Goal: Task Accomplishment & Management: Use online tool/utility

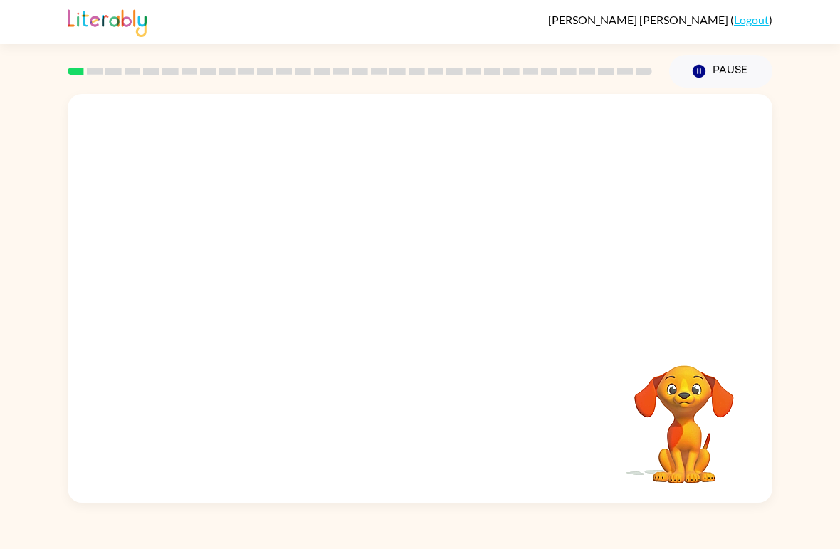
click at [725, 69] on button "Pause Pause" at bounding box center [720, 71] width 103 height 33
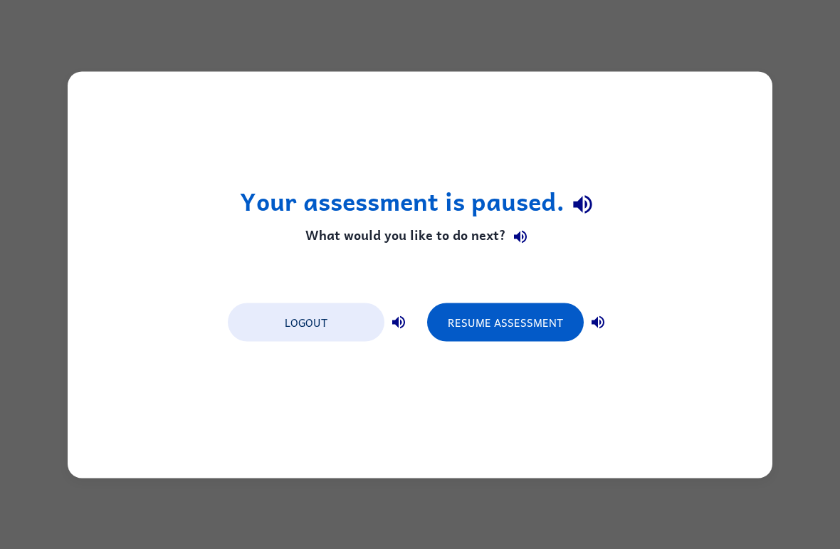
click at [759, 145] on div "Your assessment is paused. What would you like to do next? Logout Resume Assess…" at bounding box center [420, 274] width 704 height 406
click at [796, 162] on div "Your assessment is paused. What would you like to do next? Logout Resume Assess…" at bounding box center [420, 274] width 840 height 549
click at [800, 190] on div "Your assessment is paused. What would you like to do next? Logout Resume Assess…" at bounding box center [420, 274] width 840 height 549
click at [813, 275] on div "Your assessment is paused. What would you like to do next? Logout Resume Assess…" at bounding box center [420, 274] width 840 height 549
click at [562, 311] on button "Resume Assessment" at bounding box center [505, 321] width 157 height 38
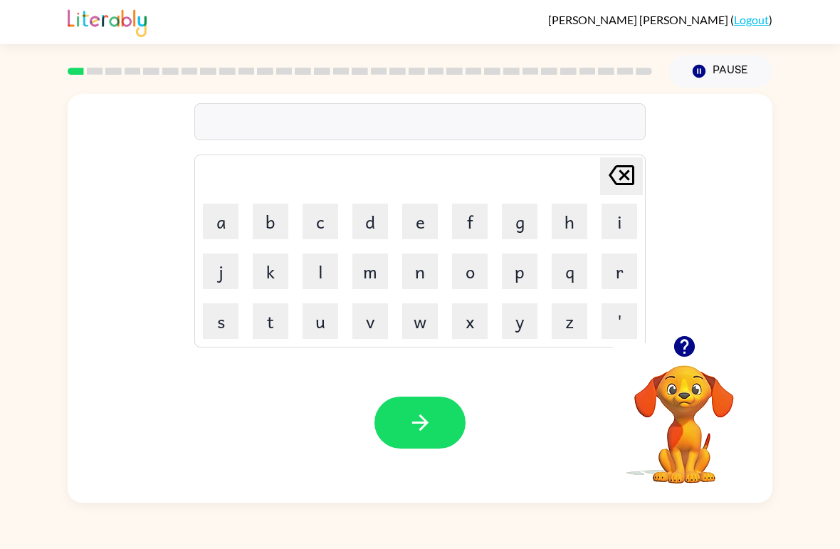
click at [425, 430] on icon "button" at bounding box center [420, 422] width 25 height 25
click at [586, 427] on div "Your browser must support playing .mp4 files to use Literably. Please try using…" at bounding box center [420, 422] width 704 height 160
click at [678, 341] on icon "button" at bounding box center [683, 346] width 21 height 21
click at [264, 222] on button "b" at bounding box center [271, 221] width 36 height 36
click at [470, 268] on button "o" at bounding box center [470, 271] width 36 height 36
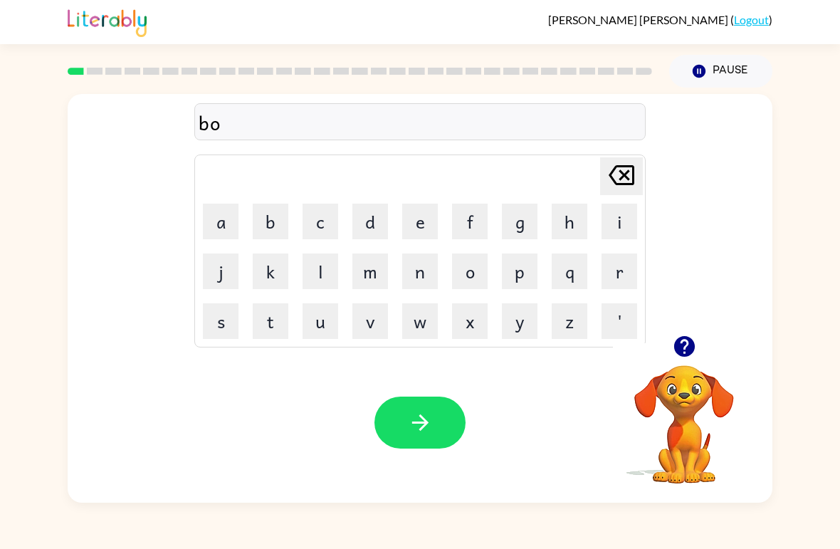
click at [613, 270] on button "r" at bounding box center [619, 271] width 36 height 36
click at [364, 209] on button "d" at bounding box center [370, 221] width 36 height 36
click at [613, 277] on button "r" at bounding box center [619, 271] width 36 height 36
click at [620, 181] on icon "[PERSON_NAME] last character input" at bounding box center [621, 175] width 34 height 34
click at [409, 224] on button "e" at bounding box center [420, 221] width 36 height 36
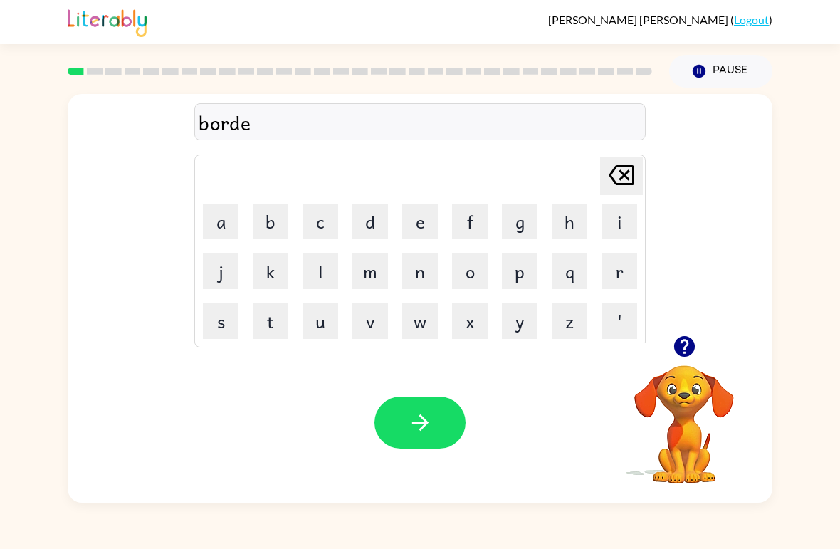
click at [610, 272] on button "r" at bounding box center [619, 271] width 36 height 36
click at [418, 431] on icon "button" at bounding box center [420, 422] width 25 height 25
click at [322, 221] on button "c" at bounding box center [320, 221] width 36 height 36
click at [468, 283] on button "o" at bounding box center [470, 271] width 36 height 36
click at [323, 324] on button "u" at bounding box center [320, 321] width 36 height 36
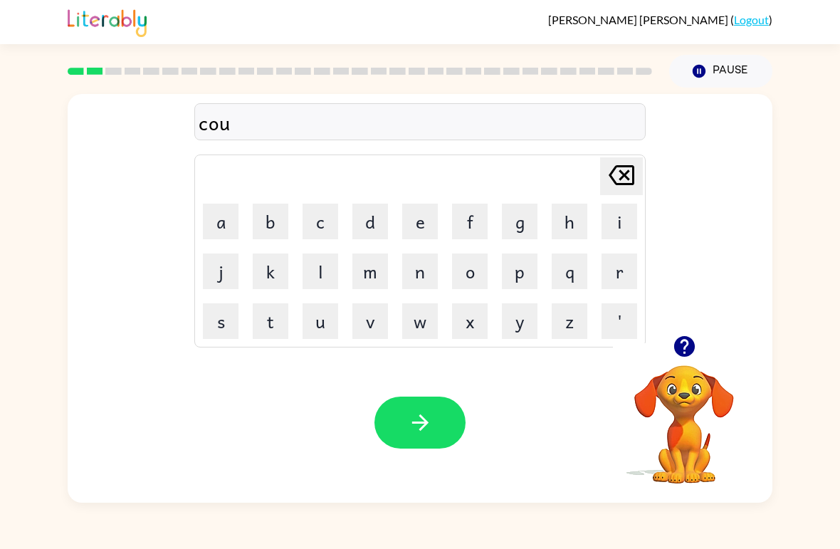
click at [416, 277] on button "n" at bounding box center [420, 271] width 36 height 36
click at [264, 332] on button "t" at bounding box center [271, 321] width 36 height 36
click at [423, 411] on icon "button" at bounding box center [420, 422] width 25 height 25
click at [319, 254] on button "l" at bounding box center [320, 271] width 36 height 36
click at [468, 272] on button "o" at bounding box center [470, 271] width 36 height 36
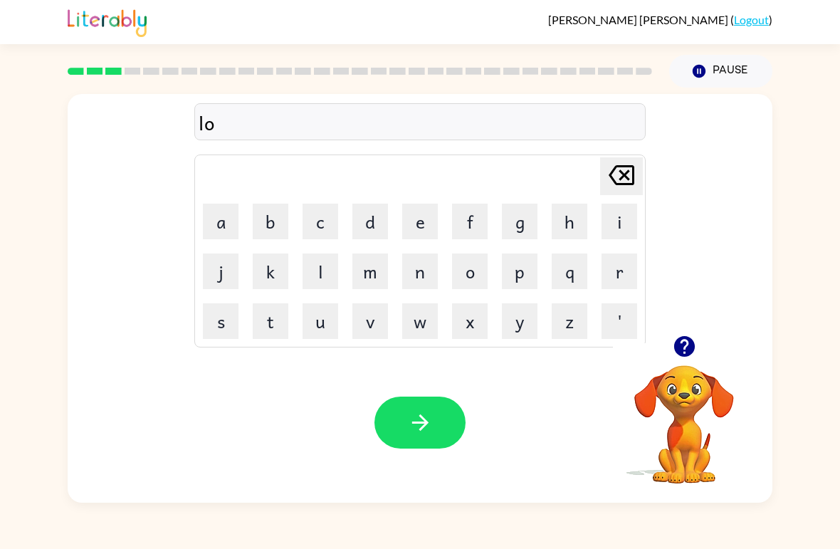
click at [687, 344] on icon "button" at bounding box center [684, 346] width 25 height 25
click at [275, 280] on button "k" at bounding box center [271, 271] width 36 height 36
click at [220, 226] on button "a" at bounding box center [221, 221] width 36 height 36
click at [282, 317] on button "t" at bounding box center [271, 321] width 36 height 36
click at [420, 215] on button "e" at bounding box center [420, 221] width 36 height 36
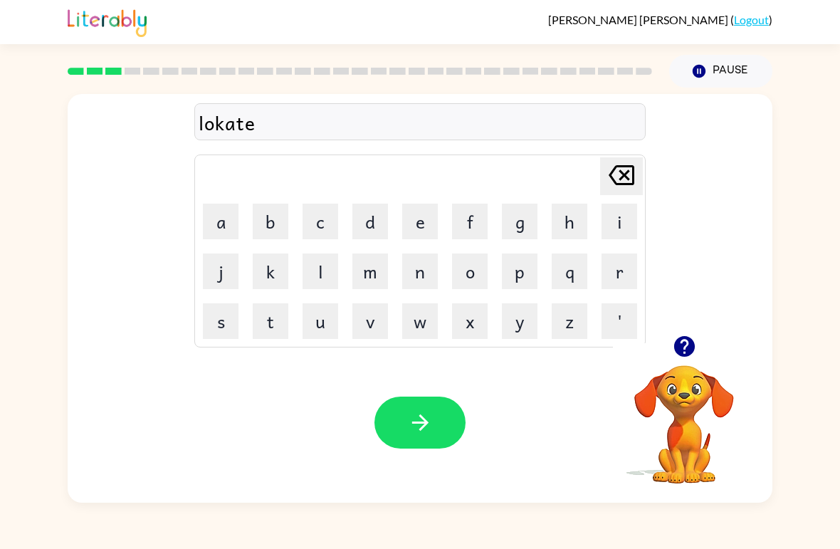
click at [432, 416] on icon "button" at bounding box center [420, 422] width 25 height 25
click at [268, 328] on button "t" at bounding box center [271, 321] width 36 height 36
click at [683, 342] on icon "button" at bounding box center [683, 346] width 21 height 21
click at [418, 327] on button "w" at bounding box center [420, 321] width 36 height 36
click at [466, 268] on button "o" at bounding box center [470, 271] width 36 height 36
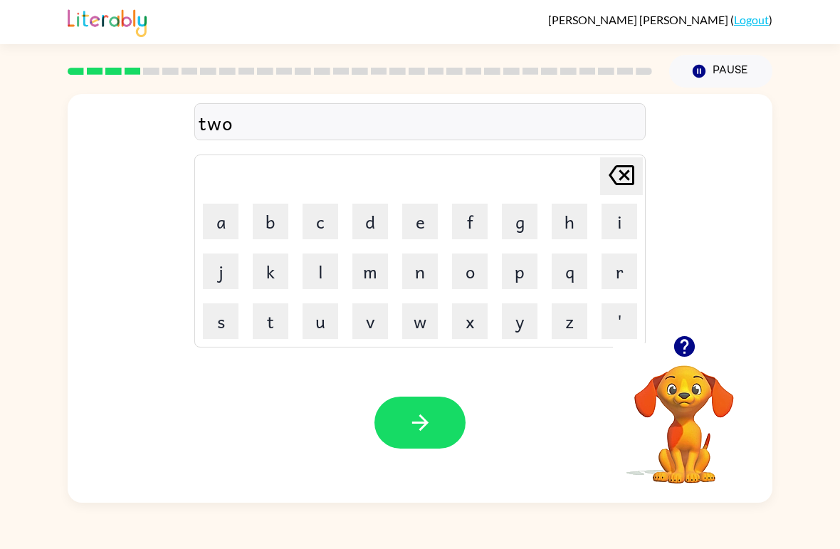
click at [627, 218] on button "i" at bounding box center [619, 221] width 36 height 36
click at [413, 268] on button "n" at bounding box center [420, 271] width 36 height 36
click at [630, 179] on icon "[PERSON_NAME] last character input" at bounding box center [621, 175] width 34 height 34
click at [639, 179] on button "[PERSON_NAME] last character input" at bounding box center [621, 176] width 43 height 38
click at [639, 178] on button "[PERSON_NAME] last character input" at bounding box center [621, 176] width 43 height 38
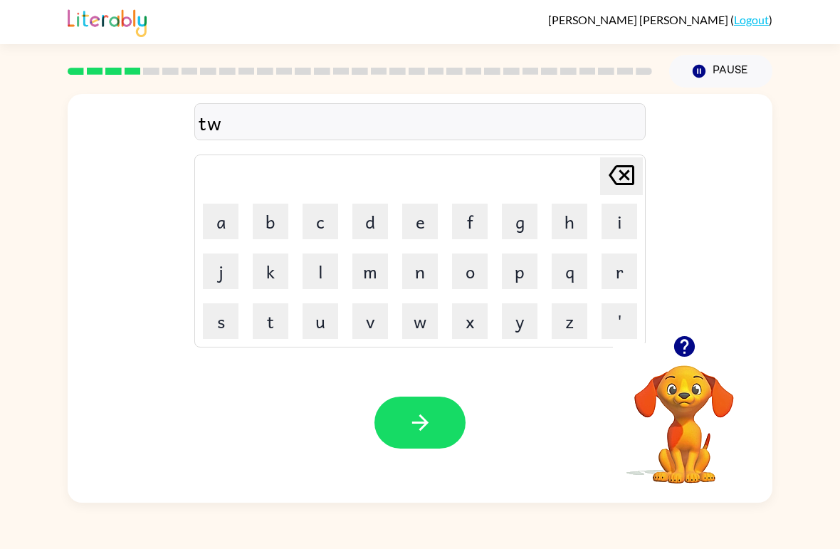
click at [326, 314] on button "u" at bounding box center [320, 321] width 36 height 36
click at [625, 220] on button "i" at bounding box center [619, 221] width 36 height 36
click at [422, 272] on button "n" at bounding box center [420, 271] width 36 height 36
click at [435, 408] on button "button" at bounding box center [419, 422] width 91 height 52
click at [433, 262] on button "n" at bounding box center [420, 271] width 36 height 36
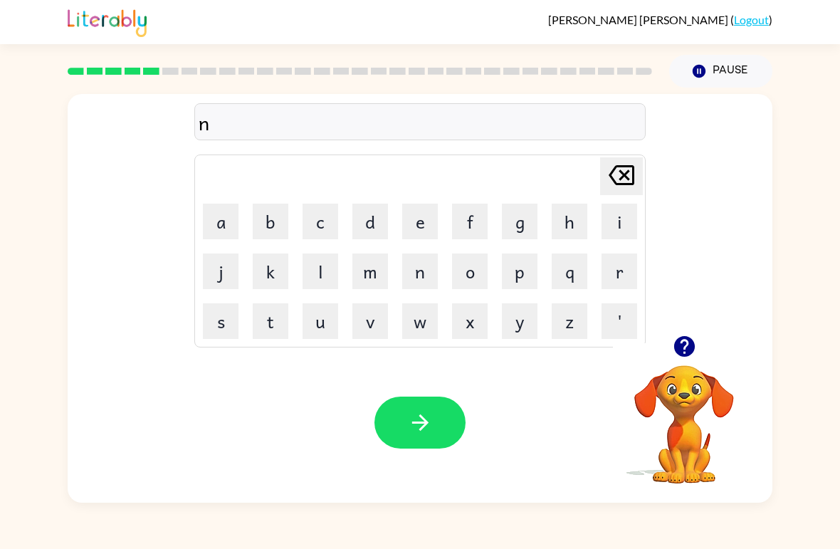
click at [419, 222] on button "e" at bounding box center [420, 221] width 36 height 36
click at [213, 218] on button "a" at bounding box center [221, 221] width 36 height 36
click at [619, 266] on button "r" at bounding box center [619, 271] width 36 height 36
click at [216, 219] on button "a" at bounding box center [221, 221] width 36 height 36
click at [618, 165] on icon "[PERSON_NAME] last character input" at bounding box center [621, 175] width 34 height 34
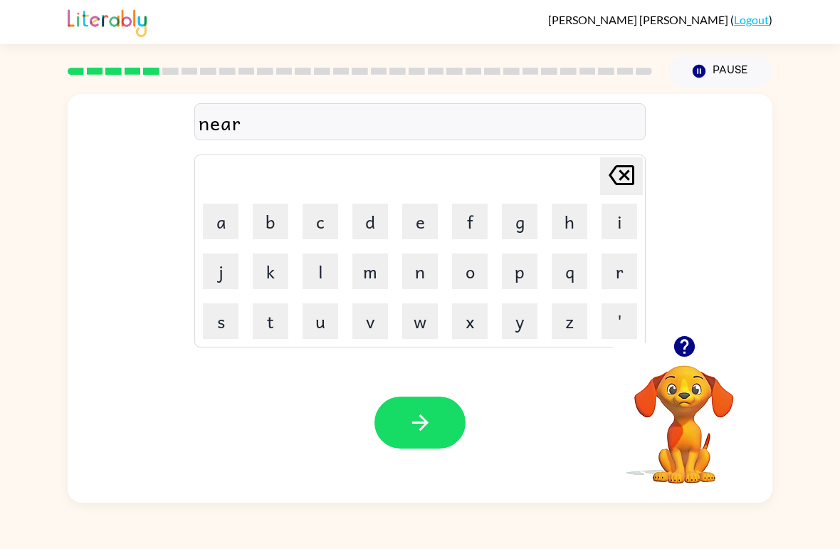
click at [677, 350] on icon "button" at bounding box center [683, 346] width 21 height 21
click at [208, 236] on button "a" at bounding box center [221, 221] width 36 height 36
click at [319, 259] on button "l" at bounding box center [320, 271] width 36 height 36
click at [517, 314] on button "y" at bounding box center [520, 321] width 36 height 36
click at [423, 421] on icon "button" at bounding box center [420, 422] width 25 height 25
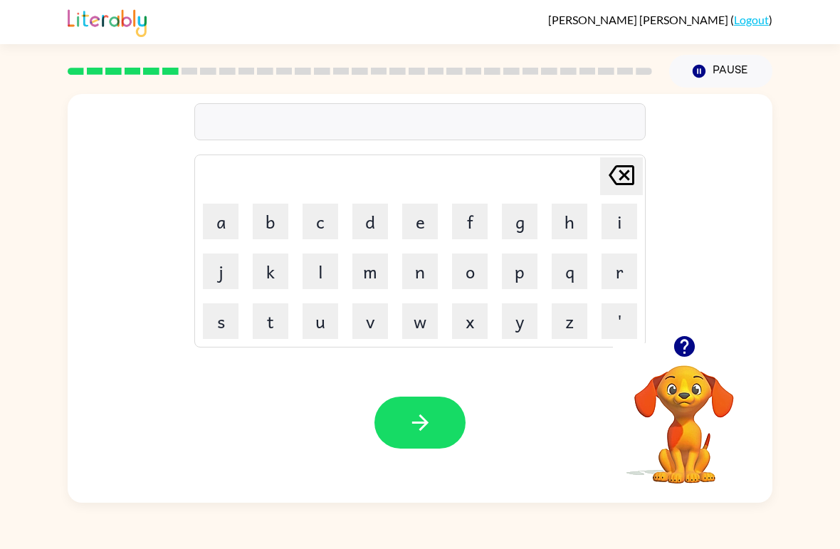
click at [254, 236] on button "b" at bounding box center [271, 221] width 36 height 36
click at [634, 214] on button "i" at bounding box center [619, 221] width 36 height 36
click at [522, 221] on button "g" at bounding box center [520, 221] width 36 height 36
click at [521, 221] on button "g" at bounding box center [520, 221] width 36 height 36
click at [613, 168] on icon "[PERSON_NAME] last character input" at bounding box center [621, 175] width 34 height 34
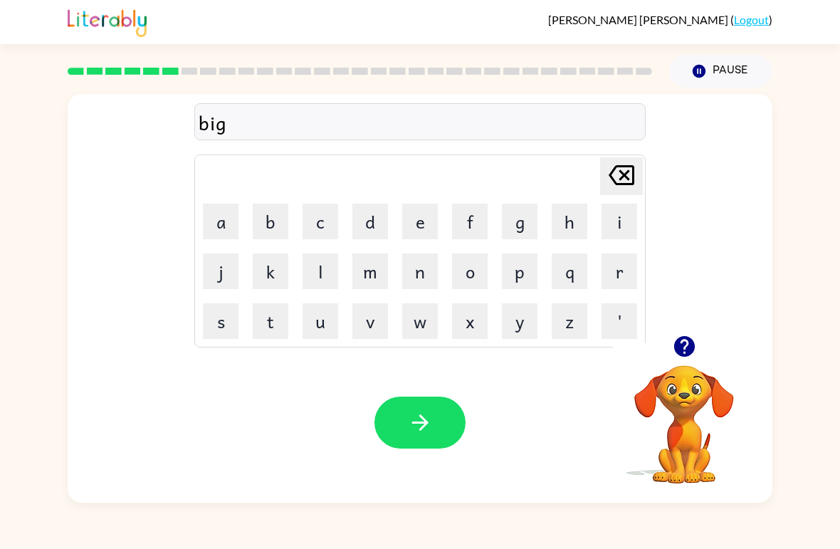
click at [568, 221] on button "h" at bounding box center [569, 221] width 36 height 36
click at [226, 236] on button "a" at bounding box center [221, 221] width 36 height 36
click at [610, 219] on button "i" at bounding box center [619, 221] width 36 height 36
click at [427, 275] on button "n" at bounding box center [420, 271] width 36 height 36
click at [366, 215] on button "d" at bounding box center [370, 221] width 36 height 36
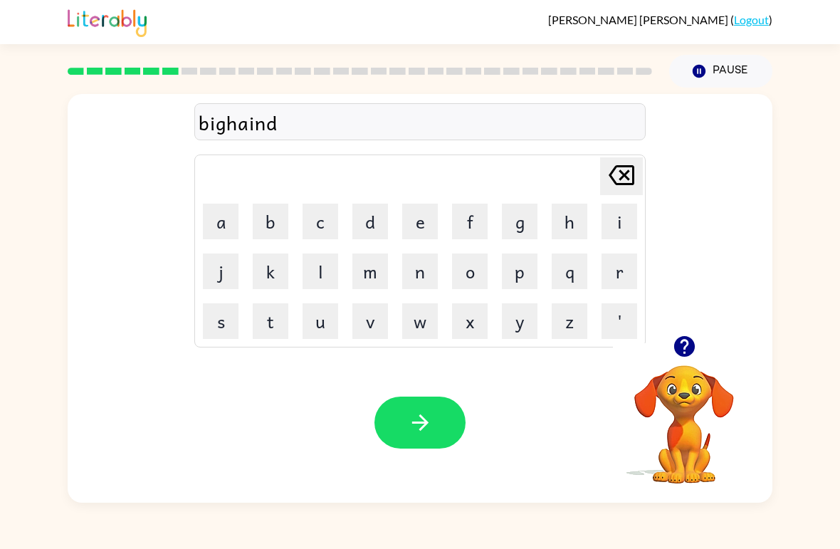
click at [423, 398] on button "button" at bounding box center [419, 422] width 91 height 52
click at [275, 323] on button "t" at bounding box center [271, 321] width 36 height 36
click at [678, 337] on icon "button" at bounding box center [684, 346] width 25 height 25
click at [615, 269] on button "r" at bounding box center [619, 271] width 36 height 36
click at [618, 217] on button "i" at bounding box center [619, 221] width 36 height 36
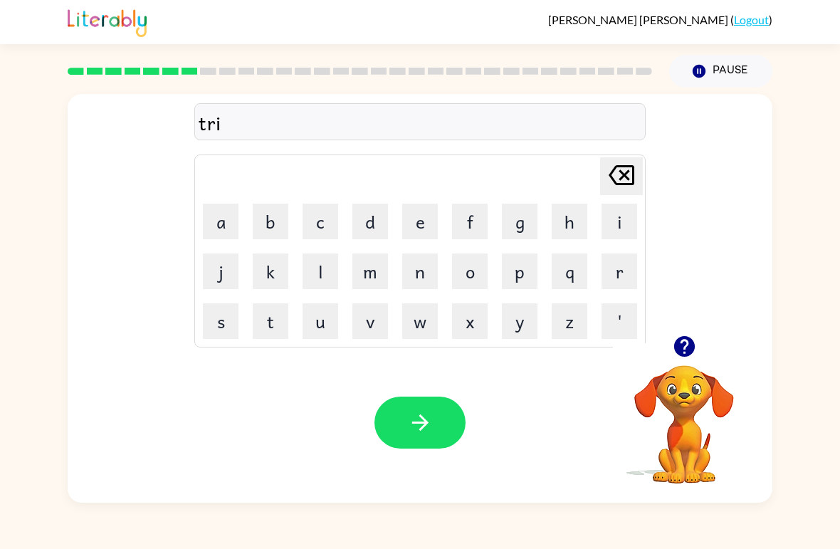
click at [329, 225] on button "c" at bounding box center [320, 221] width 36 height 36
click at [319, 275] on button "l" at bounding box center [320, 271] width 36 height 36
click at [427, 225] on button "e" at bounding box center [420, 221] width 36 height 36
click at [627, 166] on icon at bounding box center [621, 175] width 26 height 20
click at [626, 166] on icon at bounding box center [621, 175] width 26 height 20
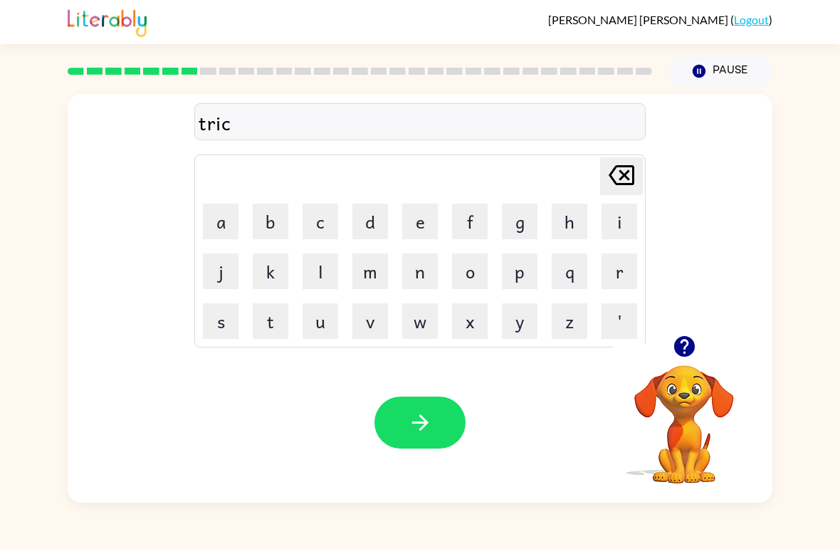
click at [620, 169] on icon "[PERSON_NAME] last character input" at bounding box center [621, 175] width 34 height 34
click at [258, 258] on button "k" at bounding box center [271, 271] width 36 height 36
click at [320, 271] on button "l" at bounding box center [320, 271] width 36 height 36
click at [417, 226] on button "e" at bounding box center [420, 221] width 36 height 36
click at [410, 428] on icon "button" at bounding box center [420, 422] width 25 height 25
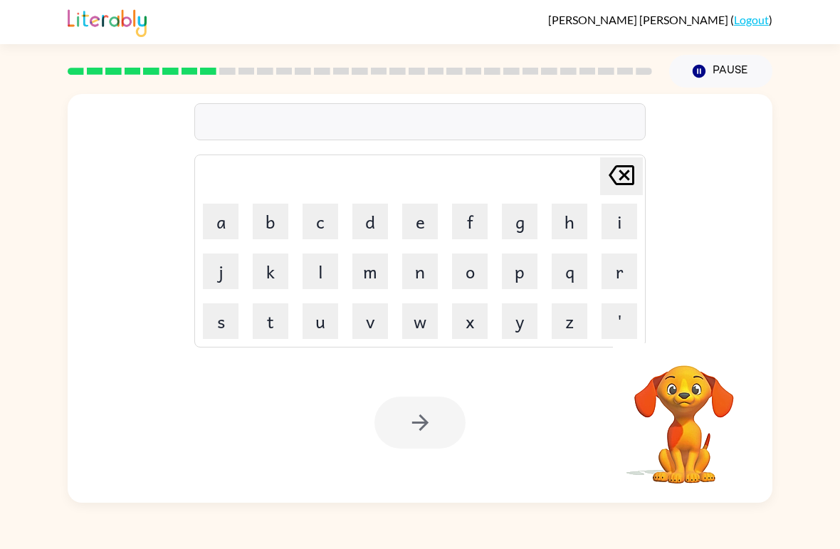
click at [375, 268] on button "m" at bounding box center [370, 271] width 36 height 36
click at [633, 220] on button "i" at bounding box center [619, 221] width 36 height 36
click at [625, 270] on button "r" at bounding box center [619, 271] width 36 height 36
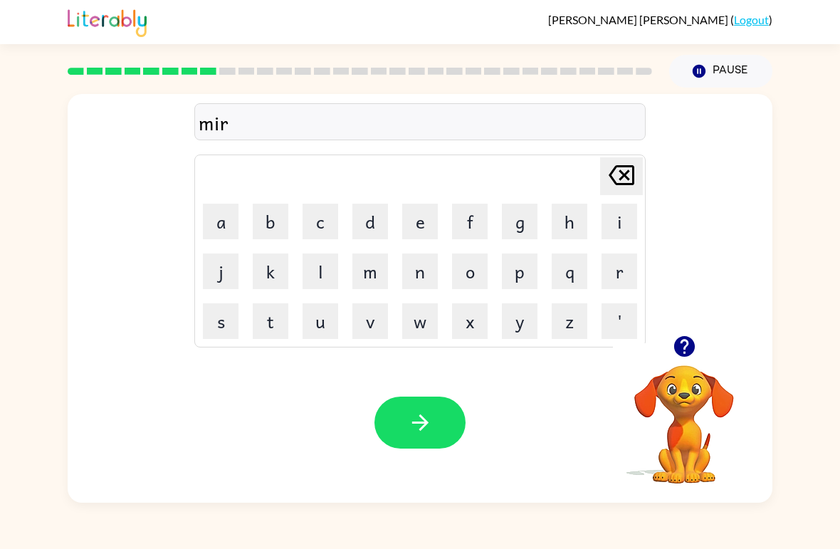
click at [218, 218] on button "a" at bounding box center [221, 221] width 36 height 36
click at [327, 223] on button "c" at bounding box center [320, 221] width 36 height 36
click at [681, 346] on icon "button" at bounding box center [683, 346] width 21 height 21
click at [309, 255] on button "l" at bounding box center [320, 271] width 36 height 36
click at [408, 216] on button "e" at bounding box center [420, 221] width 36 height 36
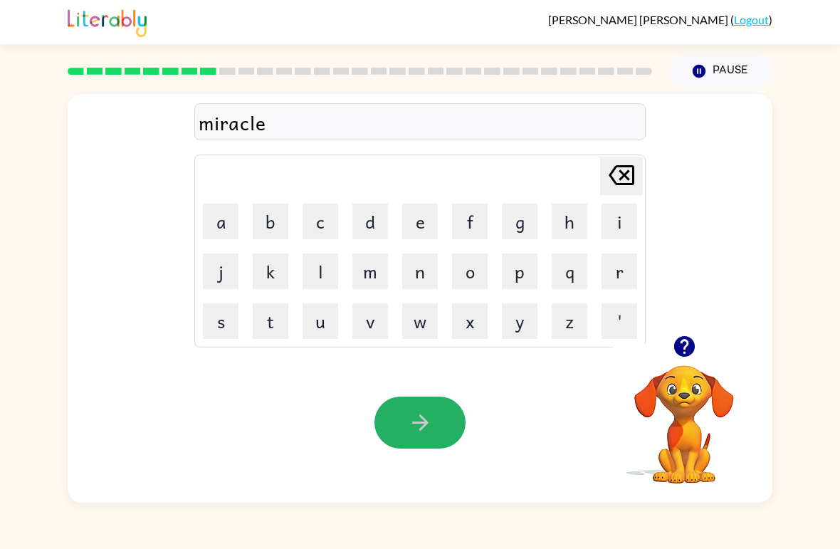
click at [424, 420] on icon "button" at bounding box center [419, 422] width 16 height 16
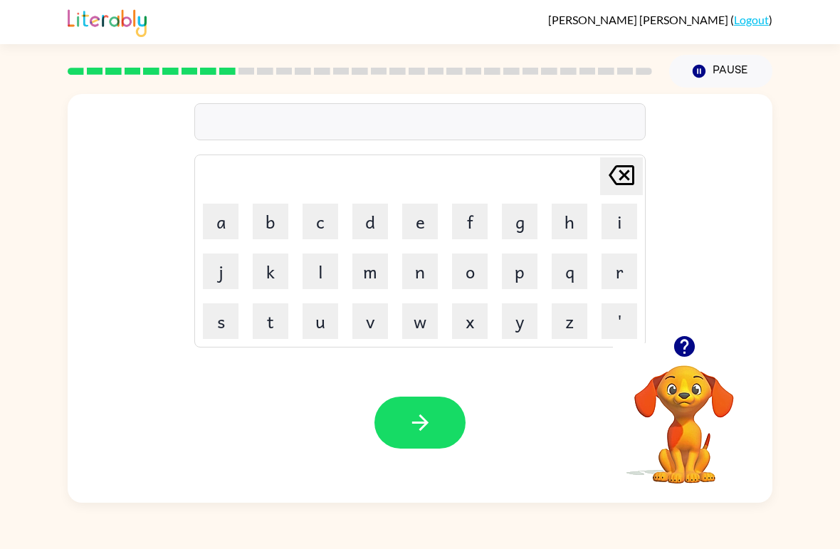
click at [699, 349] on button "button" at bounding box center [684, 346] width 36 height 36
click at [382, 263] on button "m" at bounding box center [370, 271] width 36 height 36
click at [685, 344] on icon "button" at bounding box center [683, 346] width 21 height 21
click at [409, 272] on button "n" at bounding box center [420, 271] width 36 height 36
click at [624, 226] on button "i" at bounding box center [619, 221] width 36 height 36
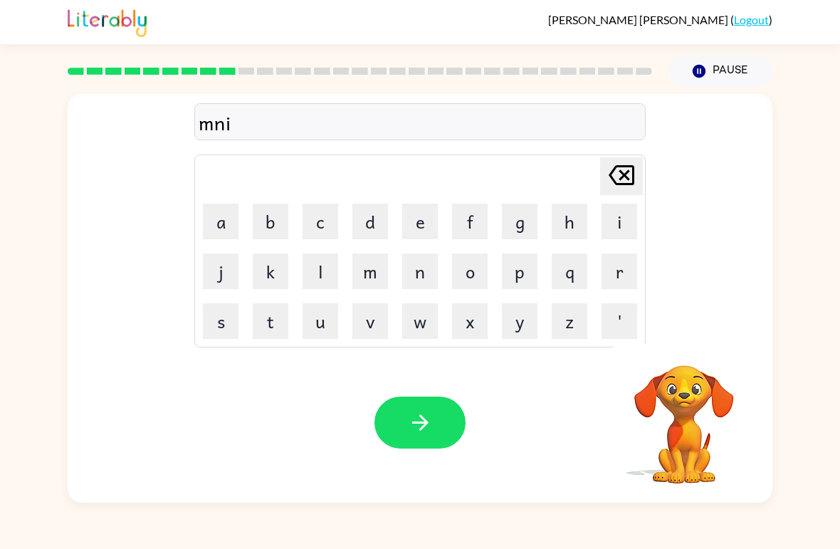
click at [368, 272] on button "m" at bounding box center [370, 271] width 36 height 36
click at [260, 228] on button "b" at bounding box center [271, 221] width 36 height 36
click at [223, 218] on button "a" at bounding box center [221, 221] width 36 height 36
click at [322, 268] on button "l" at bounding box center [320, 271] width 36 height 36
click at [203, 126] on div "mnimbal" at bounding box center [420, 122] width 443 height 30
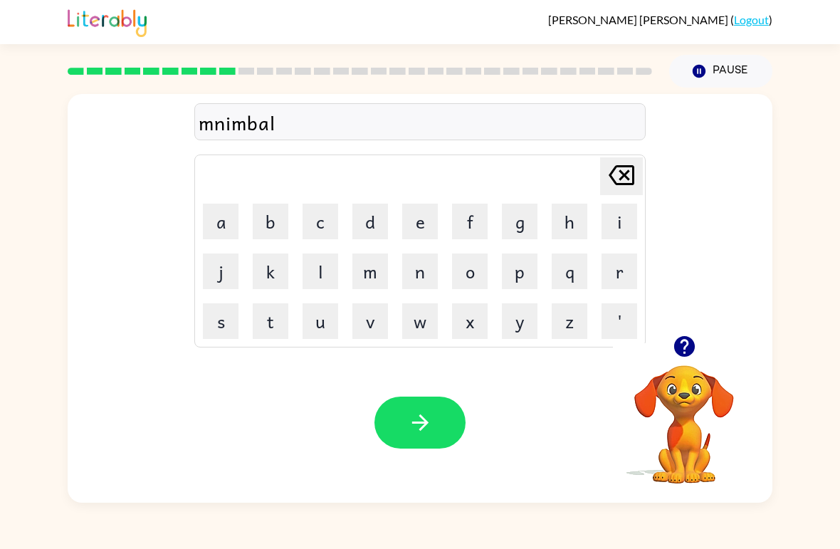
click at [636, 175] on icon "[PERSON_NAME] last character input" at bounding box center [621, 175] width 34 height 34
click at [635, 174] on icon "[PERSON_NAME] last character input" at bounding box center [621, 175] width 34 height 34
click at [626, 176] on icon at bounding box center [621, 175] width 26 height 20
click at [625, 176] on icon at bounding box center [621, 175] width 26 height 20
click at [626, 174] on icon at bounding box center [621, 175] width 26 height 20
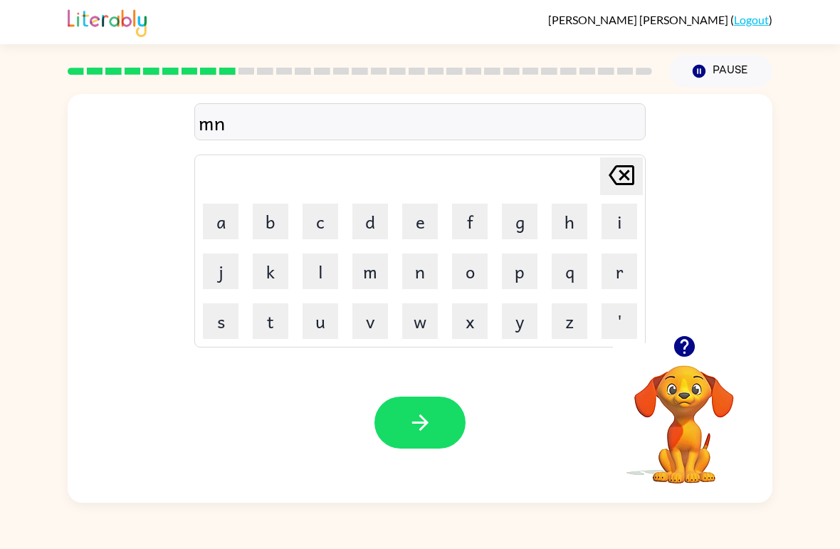
click at [625, 174] on icon at bounding box center [621, 175] width 26 height 20
click at [631, 180] on icon "[PERSON_NAME] last character input" at bounding box center [621, 175] width 34 height 34
click at [684, 345] on icon "button" at bounding box center [683, 346] width 21 height 21
click at [421, 260] on button "n" at bounding box center [420, 271] width 36 height 36
click at [615, 225] on button "i" at bounding box center [619, 221] width 36 height 36
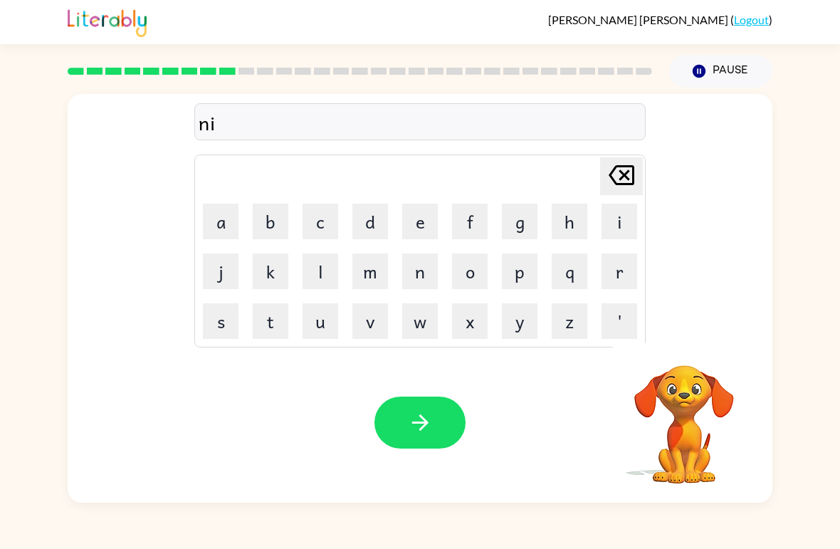
click at [364, 272] on button "m" at bounding box center [370, 271] width 36 height 36
click at [268, 221] on button "b" at bounding box center [271, 221] width 36 height 36
click at [327, 269] on button "l" at bounding box center [320, 271] width 36 height 36
click at [420, 246] on table "[PERSON_NAME] last character input a b c d e f g h i j k l m n o p q r s t u v …" at bounding box center [420, 250] width 450 height 191
click at [425, 227] on button "e" at bounding box center [420, 221] width 36 height 36
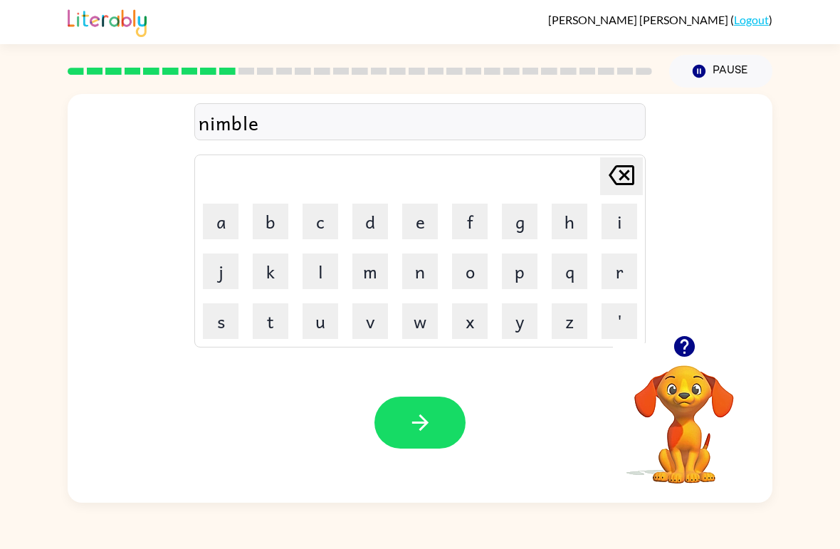
click at [419, 417] on icon "button" at bounding box center [420, 422] width 25 height 25
click at [687, 352] on icon "button" at bounding box center [683, 346] width 21 height 21
click at [331, 307] on button "u" at bounding box center [320, 321] width 36 height 36
click at [416, 271] on button "n" at bounding box center [420, 271] width 36 height 36
click at [681, 344] on icon "button" at bounding box center [684, 346] width 25 height 25
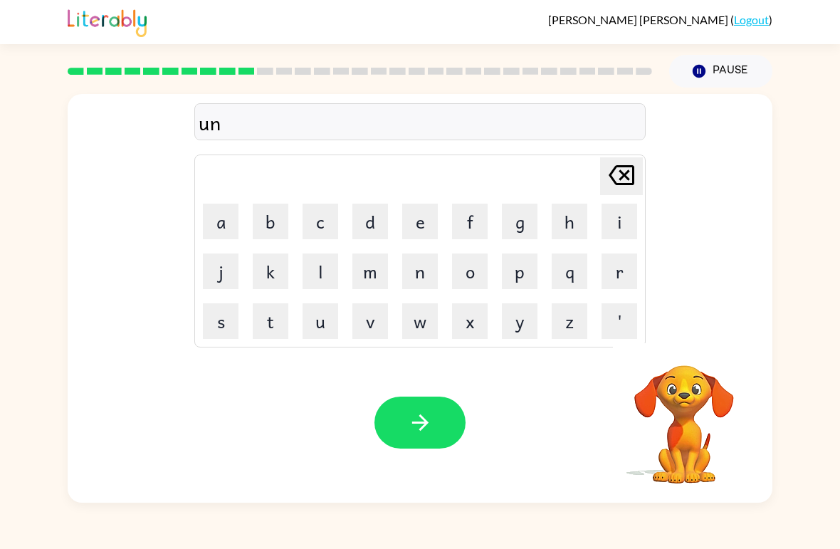
click at [474, 225] on button "f" at bounding box center [470, 221] width 36 height 36
click at [467, 266] on button "o" at bounding box center [470, 271] width 36 height 36
click at [315, 273] on button "l" at bounding box center [320, 271] width 36 height 36
click at [697, 355] on button "button" at bounding box center [684, 346] width 36 height 36
click at [679, 344] on video "Your browser must support playing .mp4 files to use Literably. Please try using…" at bounding box center [684, 414] width 142 height 142
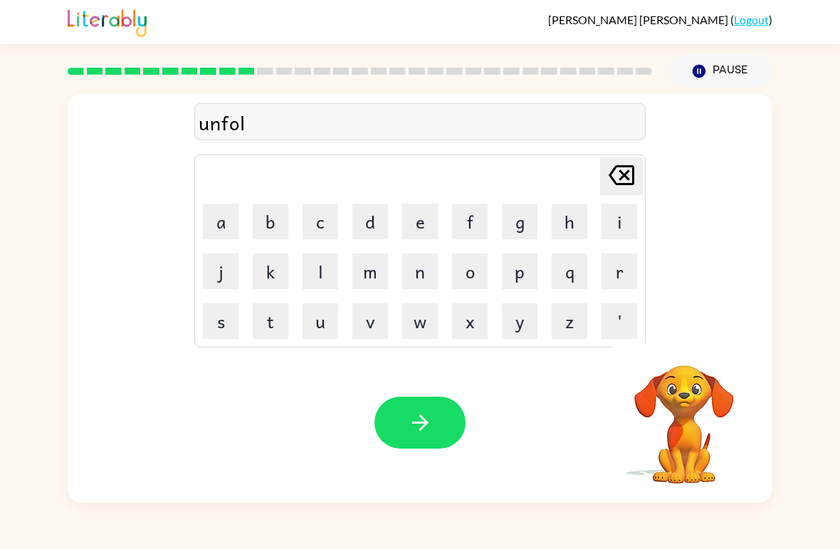
click at [275, 329] on button "t" at bounding box center [271, 321] width 36 height 36
click at [440, 416] on button "button" at bounding box center [419, 422] width 91 height 52
click at [675, 340] on icon "button" at bounding box center [684, 346] width 25 height 25
click at [368, 323] on button "v" at bounding box center [370, 321] width 36 height 36
click at [472, 268] on button "o" at bounding box center [470, 271] width 36 height 36
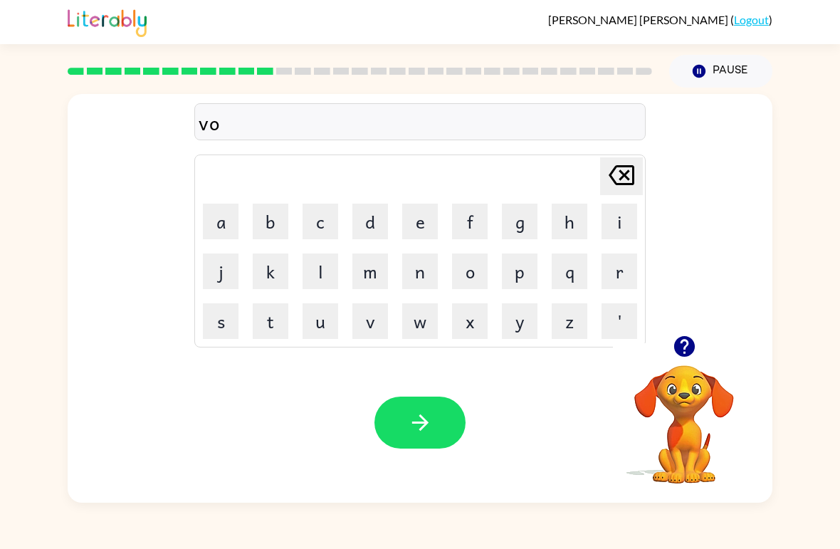
click at [273, 318] on button "t" at bounding box center [271, 321] width 36 height 36
click at [415, 218] on button "e" at bounding box center [420, 221] width 36 height 36
click at [412, 421] on icon "button" at bounding box center [420, 422] width 25 height 25
click at [281, 214] on button "b" at bounding box center [271, 221] width 36 height 36
click at [423, 215] on button "e" at bounding box center [420, 221] width 36 height 36
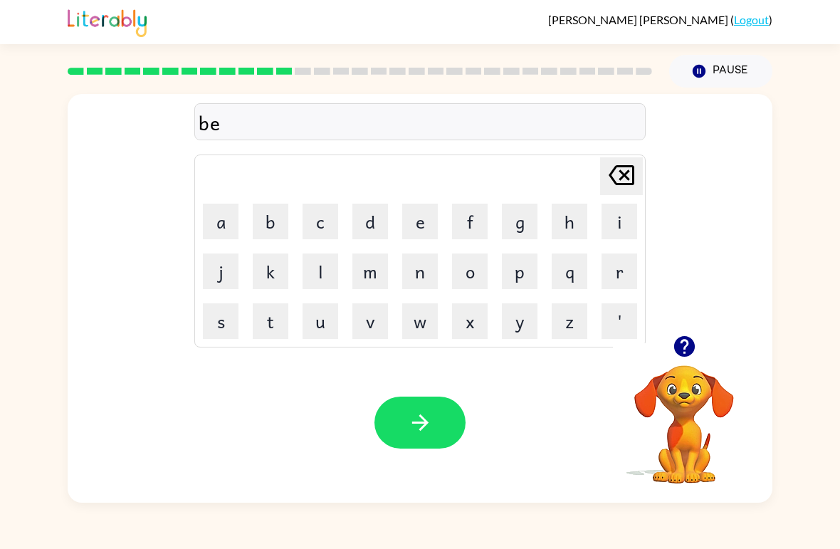
click at [374, 229] on button "d" at bounding box center [370, 221] width 36 height 36
click at [282, 325] on button "t" at bounding box center [271, 321] width 36 height 36
click at [625, 221] on button "i" at bounding box center [619, 221] width 36 height 36
click at [375, 266] on button "m" at bounding box center [370, 271] width 36 height 36
click at [419, 218] on button "e" at bounding box center [420, 221] width 36 height 36
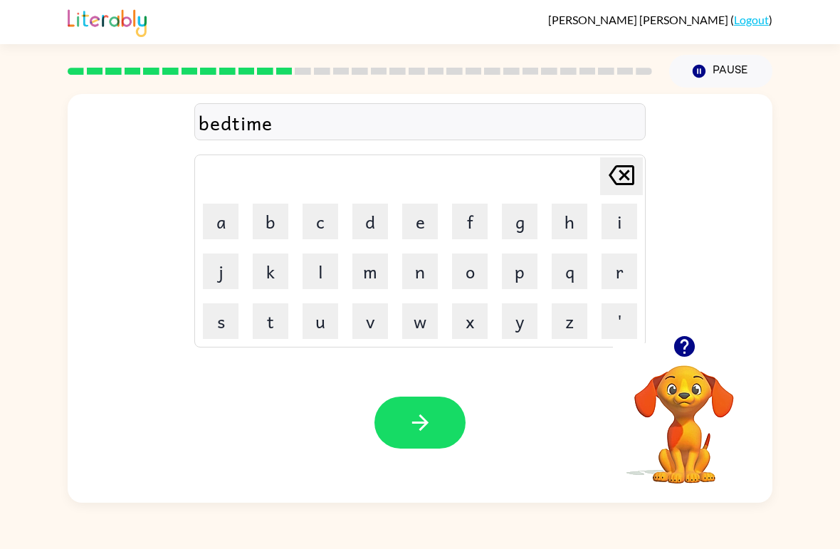
click at [430, 423] on icon "button" at bounding box center [420, 422] width 25 height 25
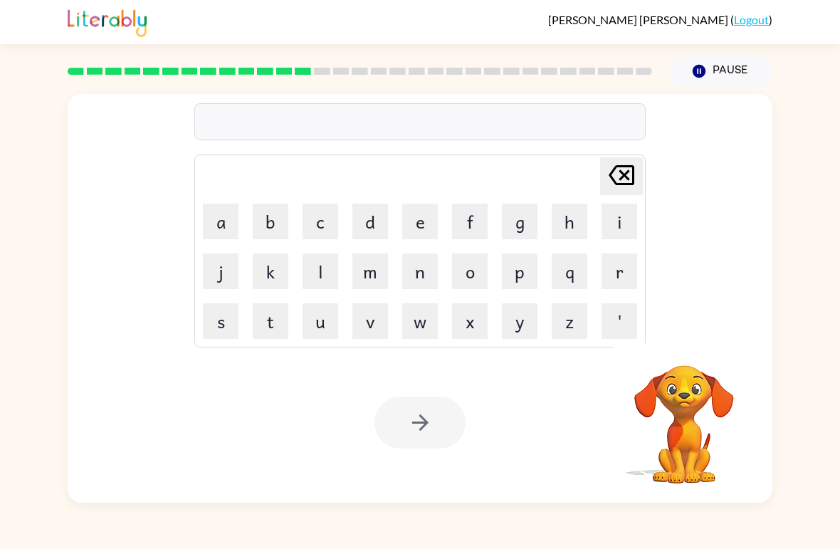
click at [467, 221] on button "f" at bounding box center [470, 221] width 36 height 36
click at [611, 218] on button "i" at bounding box center [619, 221] width 36 height 36
click at [270, 319] on button "t" at bounding box center [271, 321] width 36 height 36
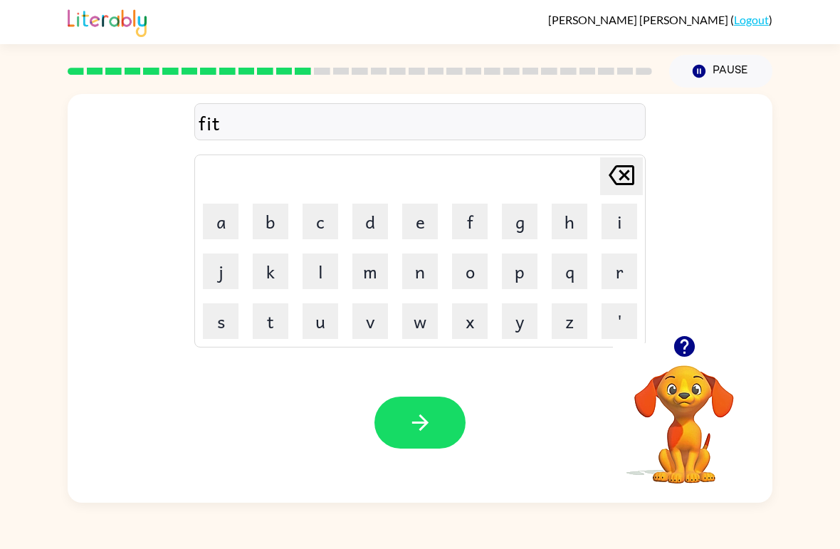
click at [282, 280] on button "k" at bounding box center [271, 271] width 36 height 36
click at [623, 176] on icon at bounding box center [621, 175] width 26 height 20
click at [420, 281] on button "n" at bounding box center [420, 271] width 36 height 36
click at [425, 226] on button "e" at bounding box center [420, 221] width 36 height 36
click at [204, 337] on button "s" at bounding box center [221, 321] width 36 height 36
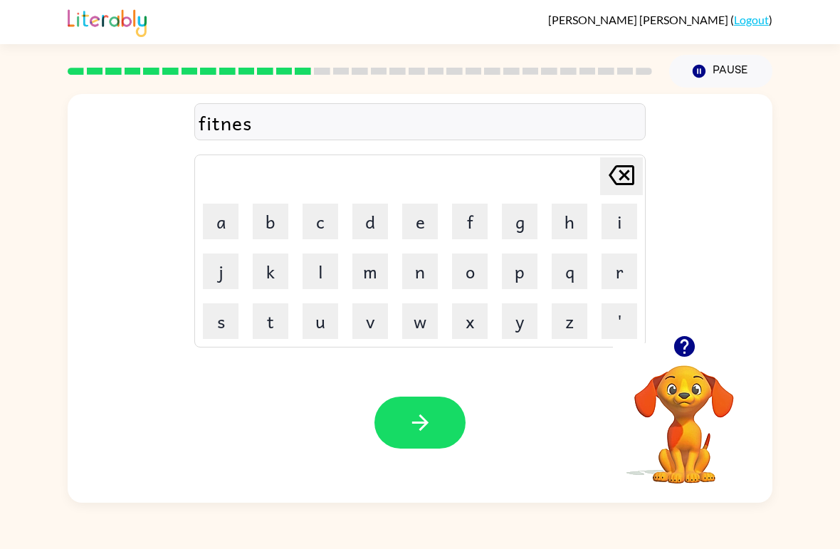
click at [617, 181] on icon "[PERSON_NAME] last character input" at bounding box center [621, 175] width 34 height 34
click at [422, 230] on button "e" at bounding box center [420, 221] width 36 height 36
click at [219, 330] on button "s" at bounding box center [221, 321] width 36 height 36
click at [418, 418] on icon "button" at bounding box center [420, 422] width 25 height 25
click at [371, 211] on button "d" at bounding box center [370, 221] width 36 height 36
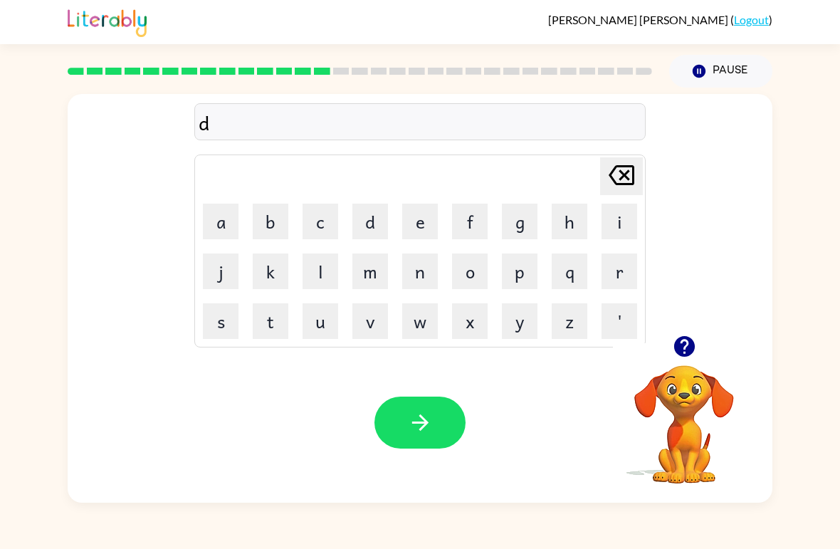
click at [618, 227] on button "i" at bounding box center [619, 221] width 36 height 36
click at [324, 272] on button "l" at bounding box center [320, 271] width 36 height 36
click at [419, 223] on button "e" at bounding box center [420, 221] width 36 height 36
click at [528, 316] on button "y" at bounding box center [520, 321] width 36 height 36
click at [428, 427] on icon "button" at bounding box center [420, 422] width 25 height 25
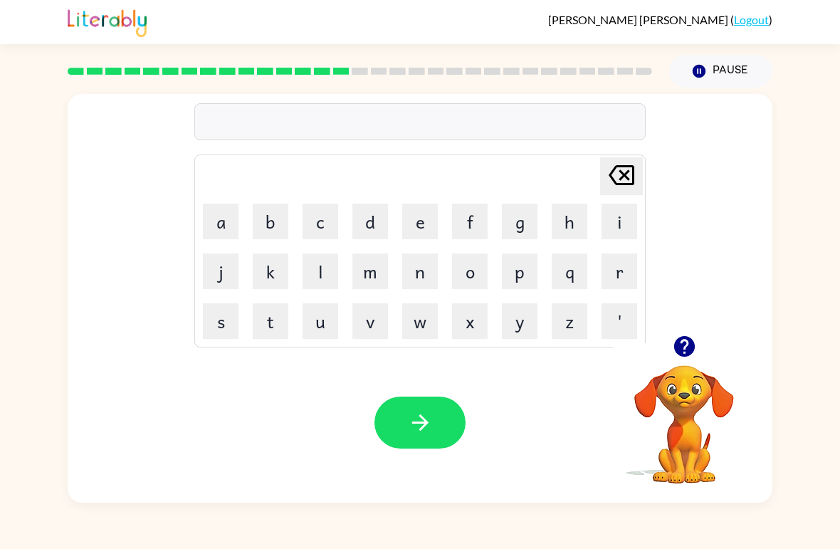
click at [685, 351] on icon "button" at bounding box center [683, 346] width 21 height 21
click at [278, 316] on button "t" at bounding box center [271, 321] width 36 height 36
click at [422, 218] on button "e" at bounding box center [420, 221] width 36 height 36
click at [615, 273] on button "r" at bounding box center [619, 271] width 36 height 36
click at [372, 270] on button "m" at bounding box center [370, 271] width 36 height 36
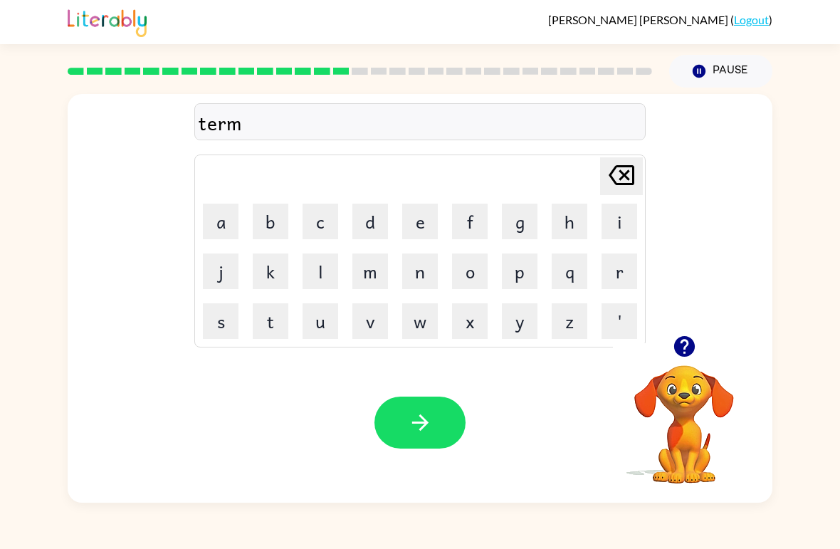
click at [430, 426] on icon "button" at bounding box center [420, 422] width 25 height 25
click at [689, 344] on icon "button" at bounding box center [683, 346] width 21 height 21
click at [224, 326] on button "s" at bounding box center [221, 321] width 36 height 36
click at [424, 223] on button "e" at bounding box center [420, 221] width 36 height 36
click at [280, 323] on button "t" at bounding box center [271, 321] width 36 height 36
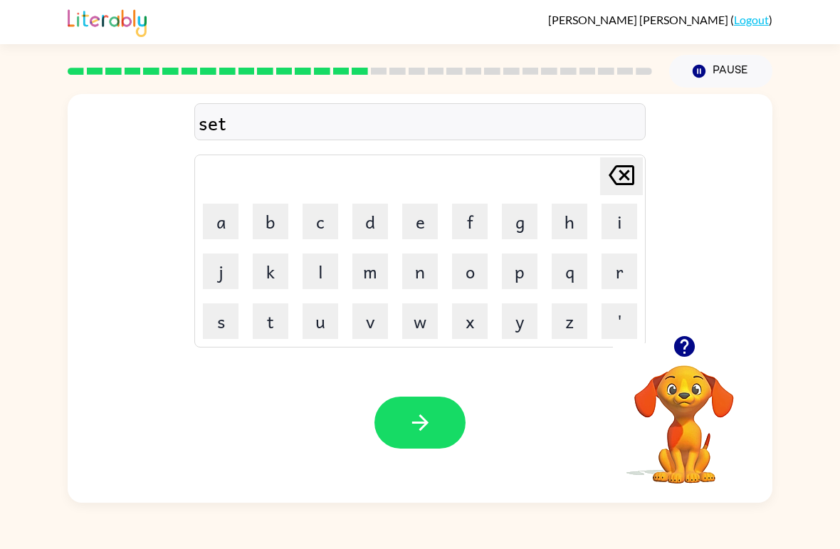
click at [418, 427] on icon "button" at bounding box center [420, 422] width 25 height 25
click at [684, 342] on icon "button" at bounding box center [683, 346] width 21 height 21
click at [690, 349] on icon "button" at bounding box center [683, 346] width 21 height 21
click at [276, 235] on button "b" at bounding box center [271, 221] width 36 height 36
click at [616, 275] on button "r" at bounding box center [619, 271] width 36 height 36
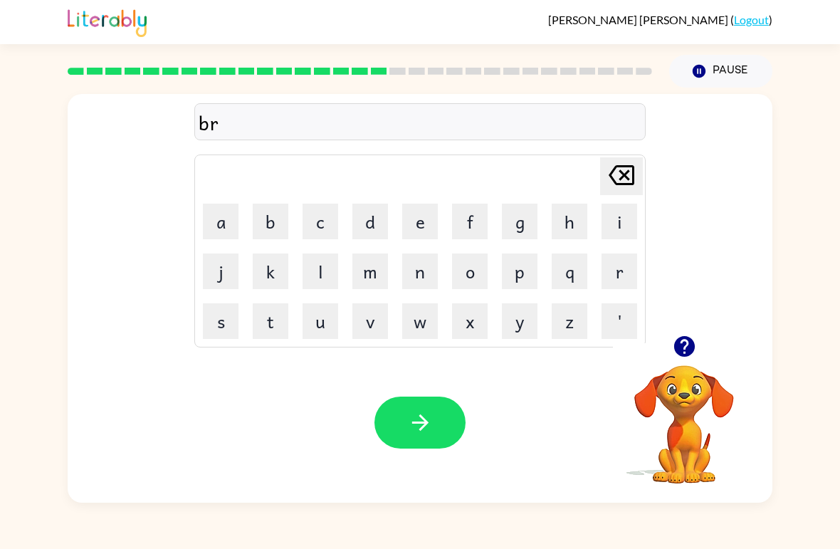
click at [618, 222] on button "i" at bounding box center [619, 221] width 36 height 36
click at [369, 280] on button "m" at bounding box center [370, 271] width 36 height 36
click at [615, 233] on button "i" at bounding box center [619, 221] width 36 height 36
click at [427, 271] on button "n" at bounding box center [420, 271] width 36 height 36
click at [529, 221] on button "g" at bounding box center [520, 221] width 36 height 36
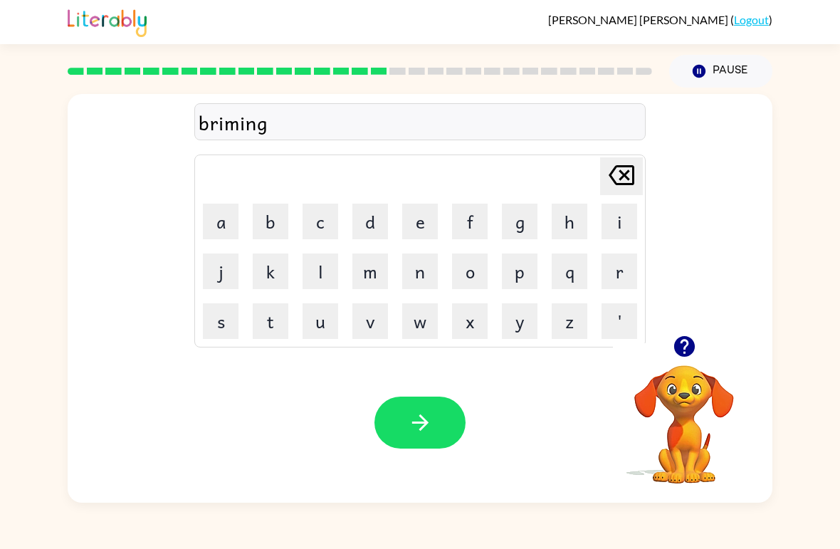
click at [429, 427] on icon "button" at bounding box center [420, 422] width 25 height 25
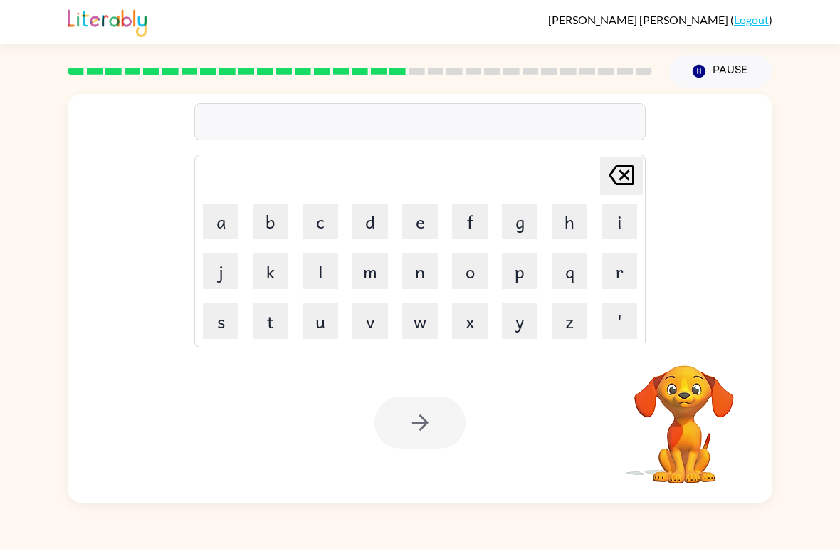
click at [531, 268] on button "p" at bounding box center [520, 271] width 36 height 36
click at [315, 282] on button "l" at bounding box center [320, 271] width 36 height 36
click at [226, 228] on button "a" at bounding box center [221, 221] width 36 height 36
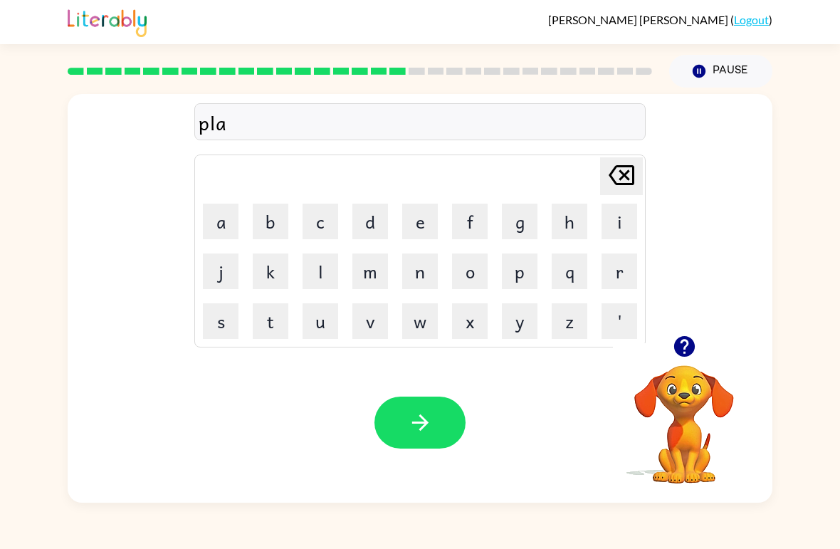
click at [223, 325] on button "s" at bounding box center [221, 321] width 36 height 36
click at [270, 331] on button "t" at bounding box center [271, 321] width 36 height 36
click at [623, 228] on button "i" at bounding box center [619, 221] width 36 height 36
click at [329, 238] on button "c" at bounding box center [320, 221] width 36 height 36
click at [419, 427] on icon "button" at bounding box center [420, 422] width 25 height 25
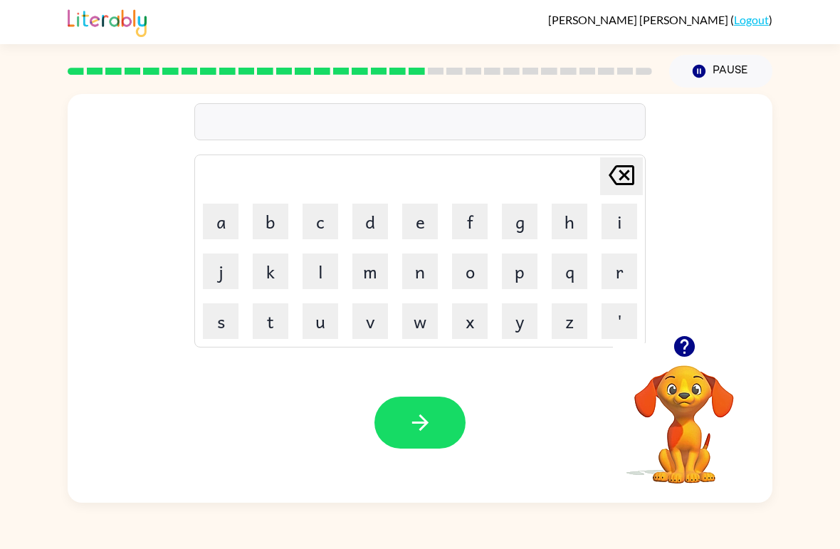
click at [272, 327] on button "t" at bounding box center [271, 321] width 36 height 36
click at [557, 223] on button "h" at bounding box center [569, 221] width 36 height 36
click at [613, 228] on button "i" at bounding box center [619, 221] width 36 height 36
click at [232, 314] on button "s" at bounding box center [221, 321] width 36 height 36
click at [536, 275] on button "p" at bounding box center [520, 271] width 36 height 36
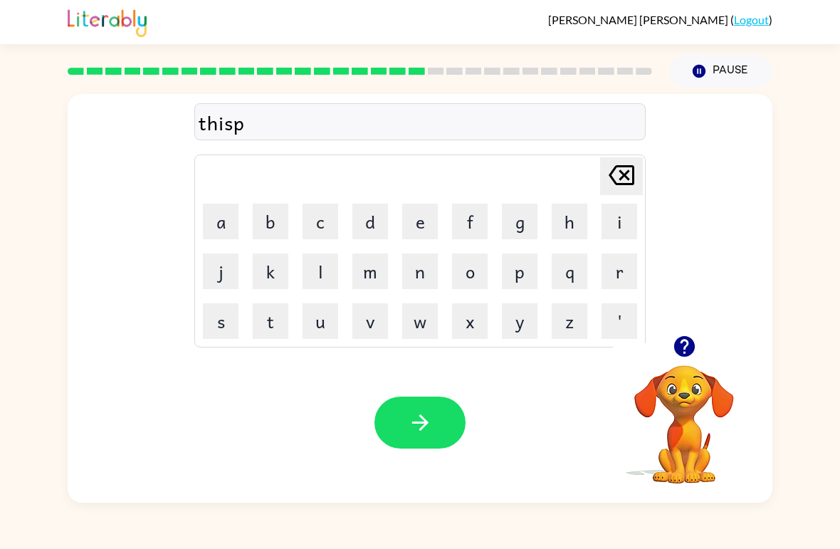
click at [334, 268] on button "l" at bounding box center [320, 271] width 36 height 36
click at [233, 211] on button "a" at bounding box center [221, 221] width 36 height 36
click at [511, 308] on button "y" at bounding box center [520, 321] width 36 height 36
click at [421, 424] on icon "button" at bounding box center [420, 422] width 25 height 25
click at [695, 354] on icon "button" at bounding box center [684, 346] width 25 height 25
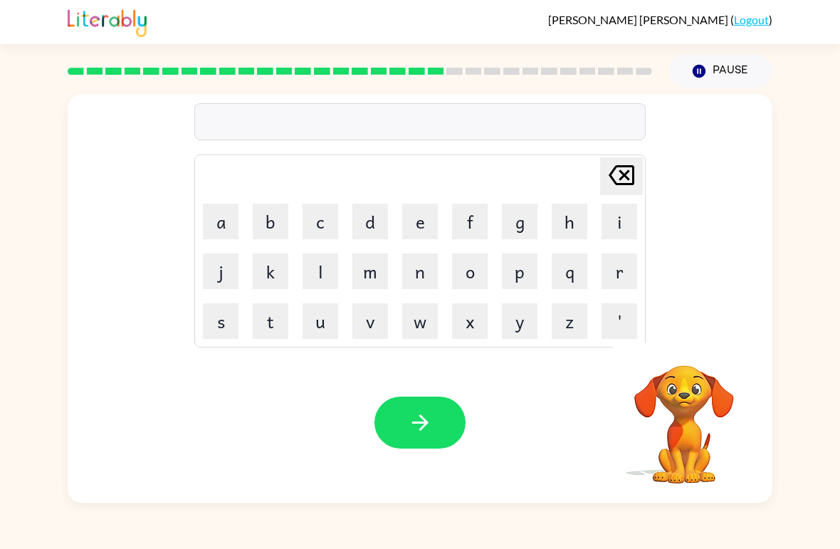
click at [375, 213] on button "d" at bounding box center [370, 221] width 36 height 36
click at [326, 327] on button "u" at bounding box center [320, 321] width 36 height 36
click at [218, 315] on button "s" at bounding box center [221, 321] width 36 height 36
click at [269, 329] on button "t" at bounding box center [271, 321] width 36 height 36
click at [625, 221] on button "i" at bounding box center [619, 221] width 36 height 36
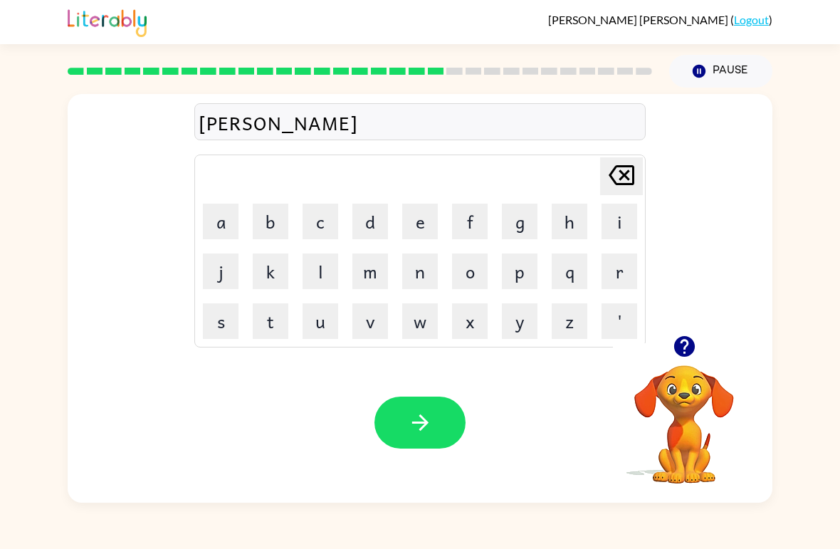
click at [263, 335] on button "t" at bounding box center [271, 321] width 36 height 36
click at [426, 420] on icon "button" at bounding box center [420, 422] width 25 height 25
click at [218, 330] on button "s" at bounding box center [221, 321] width 36 height 36
click at [413, 226] on button "e" at bounding box center [420, 221] width 36 height 36
click at [416, 282] on button "n" at bounding box center [420, 271] width 36 height 36
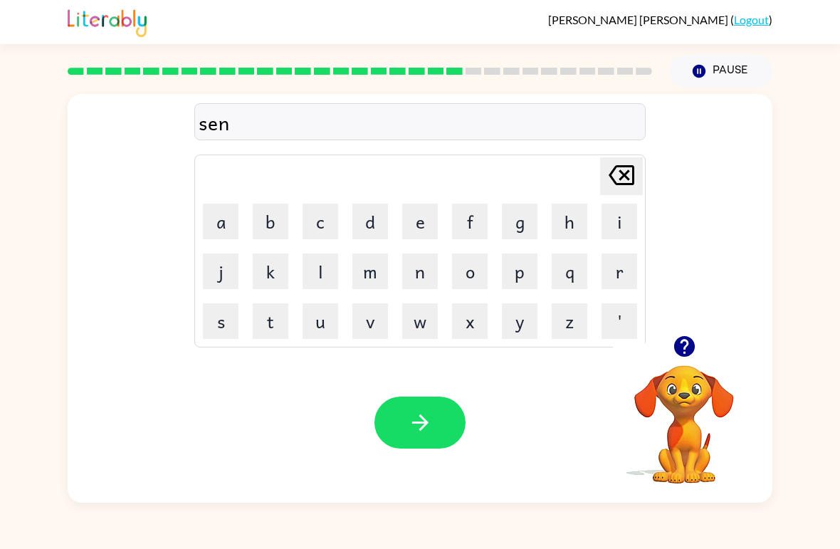
click at [280, 322] on button "t" at bounding box center [271, 321] width 36 height 36
click at [679, 342] on icon "button" at bounding box center [683, 346] width 21 height 21
click at [428, 215] on button "e" at bounding box center [420, 221] width 36 height 36
click at [524, 275] on button "p" at bounding box center [520, 271] width 36 height 36
click at [421, 215] on button "e" at bounding box center [420, 221] width 36 height 36
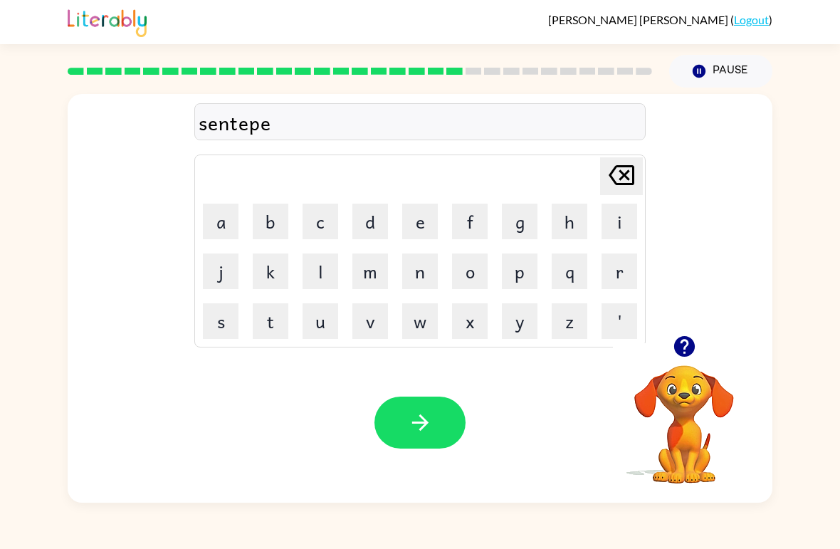
click at [372, 217] on button "d" at bounding box center [370, 221] width 36 height 36
click at [438, 421] on button "button" at bounding box center [419, 422] width 91 height 52
click at [615, 273] on button "r" at bounding box center [619, 271] width 36 height 36
click at [224, 233] on button "a" at bounding box center [221, 221] width 36 height 36
click at [618, 218] on button "i" at bounding box center [619, 221] width 36 height 36
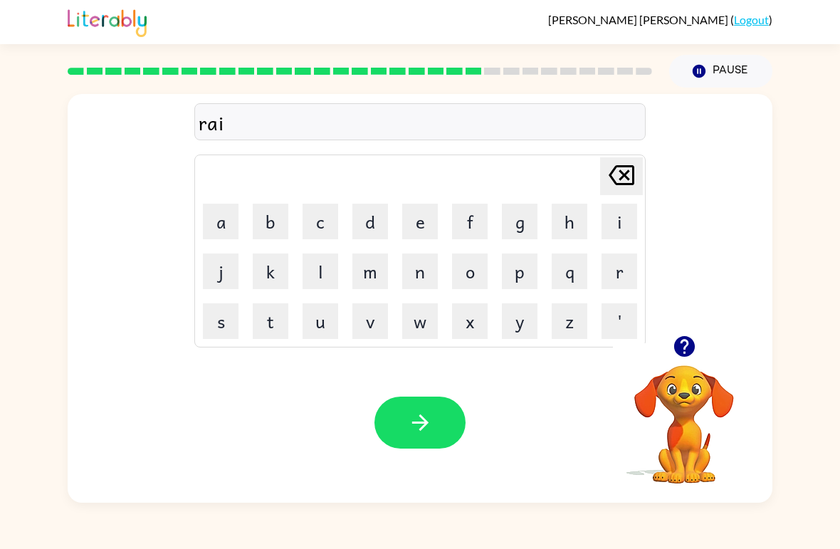
click at [421, 212] on button "e" at bounding box center [420, 221] width 36 height 36
click at [425, 270] on button "n" at bounding box center [420, 271] width 36 height 36
click at [324, 226] on button "c" at bounding box center [320, 221] width 36 height 36
click at [467, 277] on button "o" at bounding box center [470, 271] width 36 height 36
click at [322, 333] on button "u" at bounding box center [320, 321] width 36 height 36
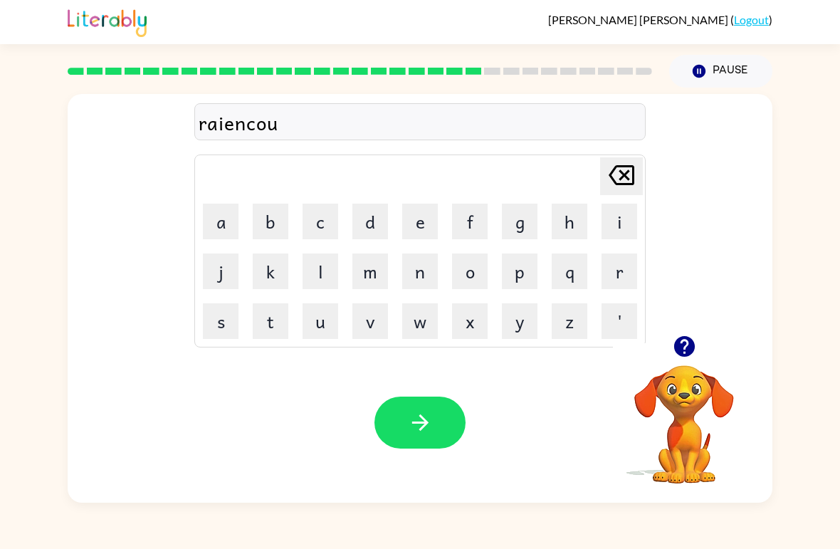
click at [370, 214] on button "d" at bounding box center [370, 221] width 36 height 36
click at [422, 432] on icon "button" at bounding box center [420, 422] width 25 height 25
click at [362, 263] on button "m" at bounding box center [370, 271] width 36 height 36
click at [221, 233] on button "a" at bounding box center [221, 221] width 36 height 36
click at [616, 274] on button "r" at bounding box center [619, 271] width 36 height 36
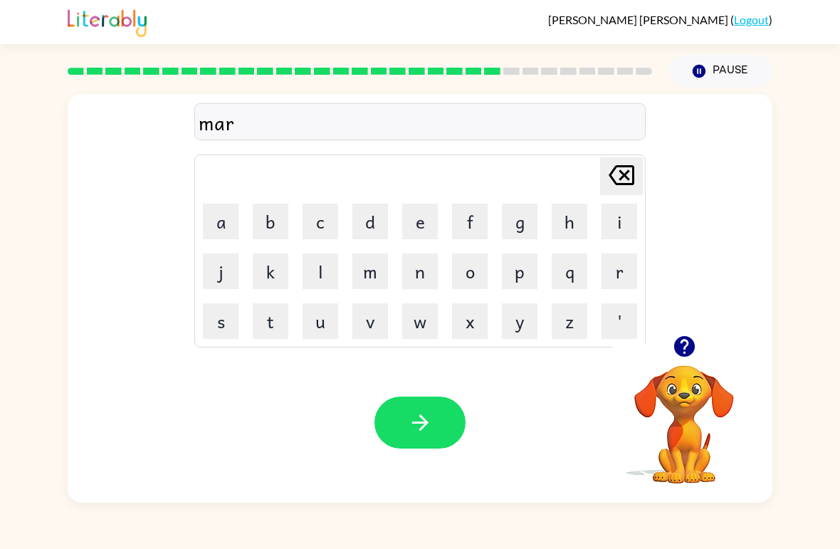
click at [277, 266] on button "k" at bounding box center [271, 271] width 36 height 36
click at [434, 213] on button "e" at bounding box center [420, 221] width 36 height 36
click at [621, 267] on button "r" at bounding box center [619, 271] width 36 height 36
click at [420, 418] on icon "button" at bounding box center [420, 422] width 25 height 25
click at [691, 346] on icon "button" at bounding box center [683, 346] width 21 height 21
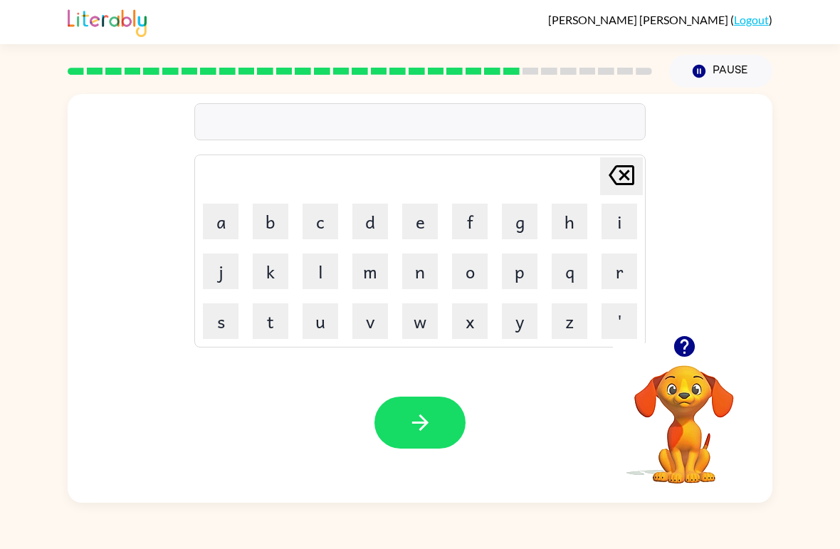
click at [213, 238] on button "a" at bounding box center [221, 221] width 36 height 36
click at [361, 227] on button "d" at bounding box center [370, 221] width 36 height 36
click at [374, 326] on button "v" at bounding box center [370, 321] width 36 height 36
click at [232, 226] on button "a" at bounding box center [221, 221] width 36 height 36
click at [425, 277] on button "n" at bounding box center [420, 271] width 36 height 36
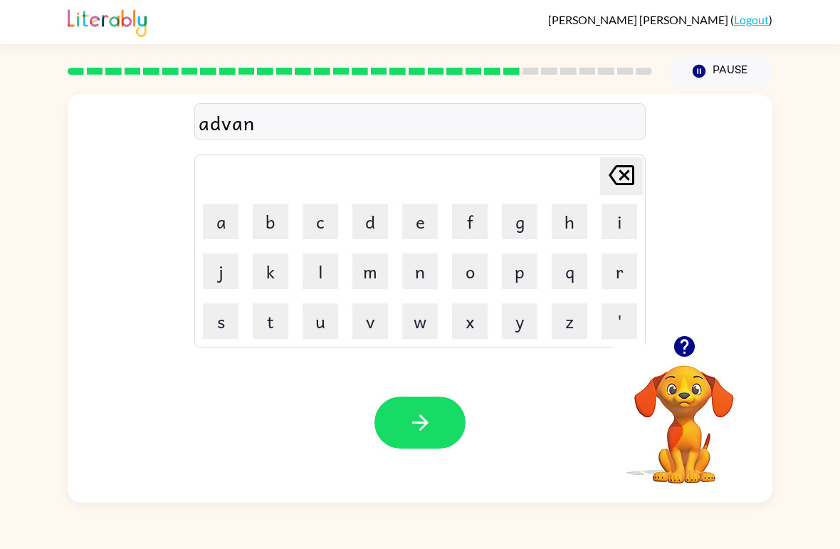
click at [206, 332] on button "s" at bounding box center [221, 321] width 36 height 36
click at [625, 174] on icon at bounding box center [621, 175] width 26 height 20
click at [328, 231] on button "c" at bounding box center [320, 221] width 36 height 36
click at [417, 228] on button "e" at bounding box center [420, 221] width 36 height 36
click at [435, 429] on button "button" at bounding box center [419, 422] width 91 height 52
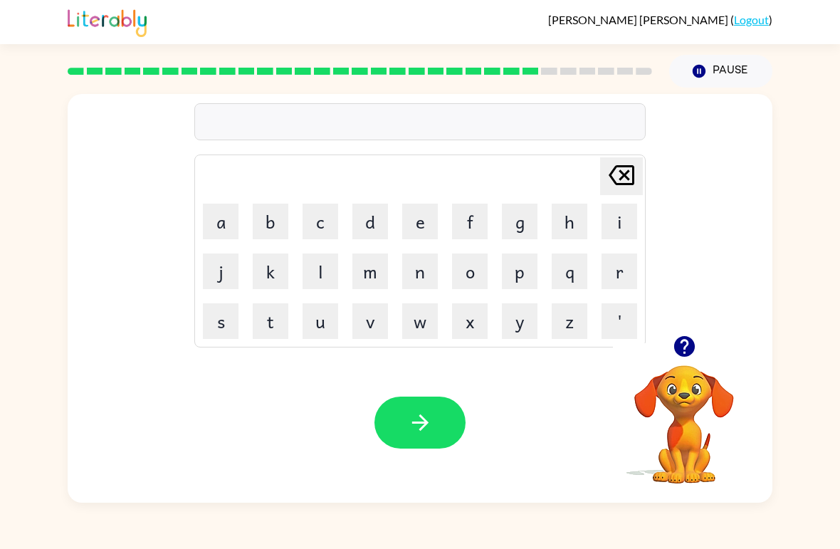
click at [522, 219] on button "g" at bounding box center [520, 221] width 36 height 36
click at [319, 337] on button "u" at bounding box center [320, 321] width 36 height 36
click at [257, 238] on button "b" at bounding box center [271, 221] width 36 height 36
click at [323, 275] on button "l" at bounding box center [320, 271] width 36 height 36
click at [684, 346] on icon "button" at bounding box center [684, 346] width 25 height 25
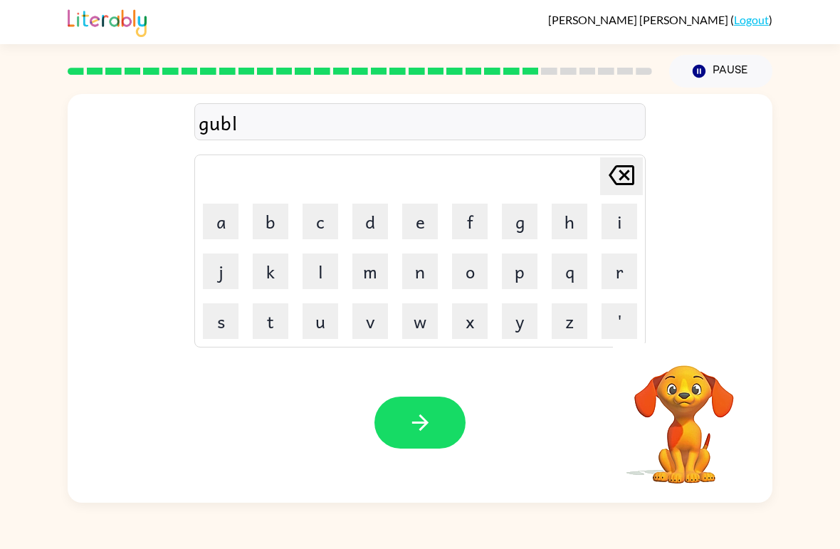
click at [630, 216] on button "i" at bounding box center [619, 221] width 36 height 36
click at [406, 288] on button "n" at bounding box center [420, 271] width 36 height 36
click at [429, 413] on icon "button" at bounding box center [420, 422] width 25 height 25
click at [513, 233] on button "g" at bounding box center [520, 221] width 36 height 36
click at [487, 270] on button "o" at bounding box center [470, 271] width 36 height 36
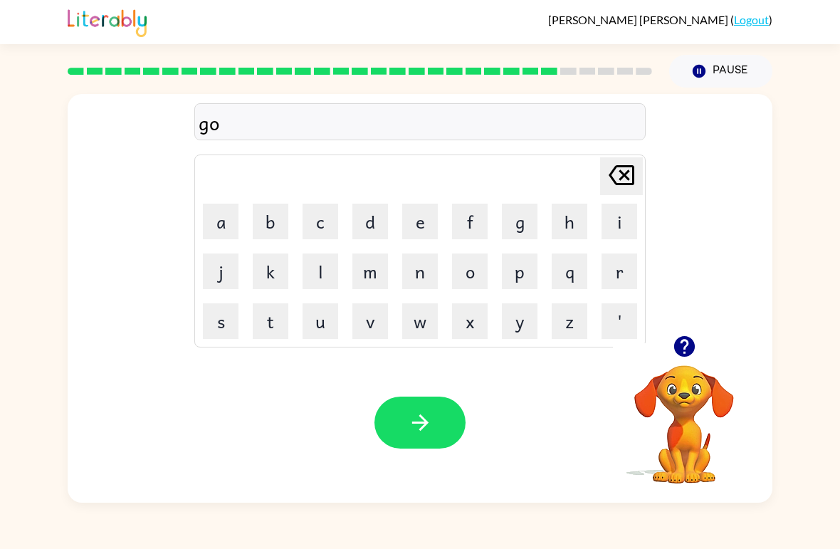
click at [272, 216] on button "b" at bounding box center [271, 221] width 36 height 36
click at [428, 212] on button "e" at bounding box center [420, 221] width 36 height 36
click at [618, 275] on button "r" at bounding box center [619, 271] width 36 height 36
click at [379, 278] on button "m" at bounding box center [370, 271] width 36 height 36
click at [420, 216] on button "e" at bounding box center [420, 221] width 36 height 36
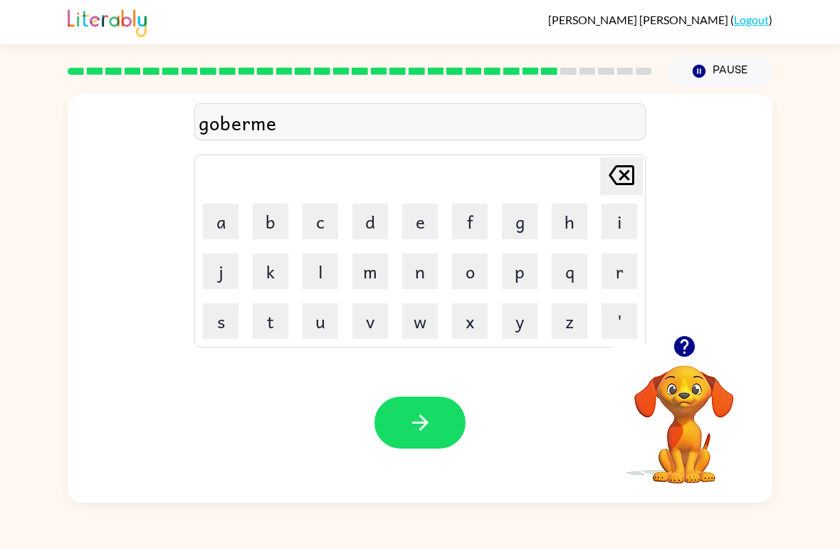
click at [421, 272] on button "n" at bounding box center [420, 271] width 36 height 36
click at [272, 323] on button "t" at bounding box center [271, 321] width 36 height 36
click at [401, 441] on button "button" at bounding box center [419, 422] width 91 height 52
click at [213, 324] on button "s" at bounding box center [221, 321] width 36 height 36
click at [258, 327] on button "t" at bounding box center [271, 321] width 36 height 36
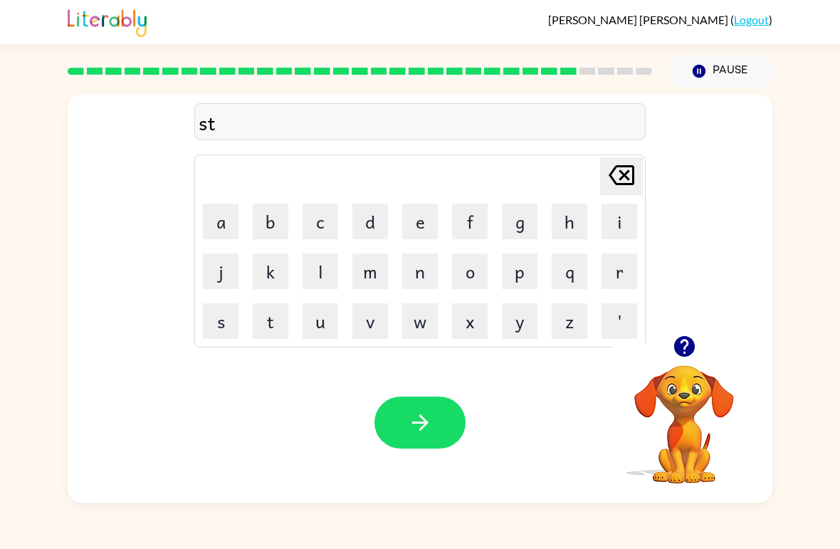
click at [633, 272] on button "r" at bounding box center [619, 271] width 36 height 36
click at [228, 218] on button "a" at bounding box center [221, 221] width 36 height 36
click at [630, 227] on button "i" at bounding box center [619, 221] width 36 height 36
click at [413, 280] on button "n" at bounding box center [420, 271] width 36 height 36
click at [432, 416] on icon "button" at bounding box center [420, 422] width 25 height 25
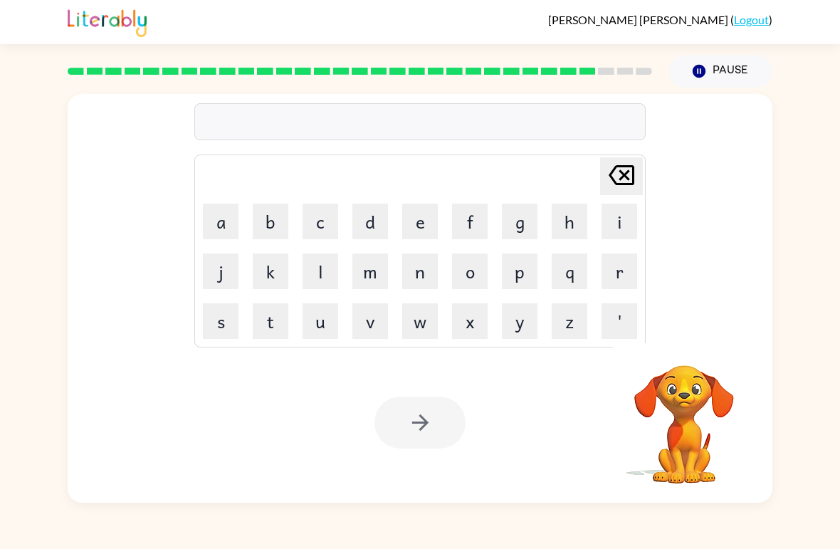
click at [227, 324] on button "s" at bounding box center [221, 321] width 36 height 36
click at [564, 222] on button "h" at bounding box center [569, 221] width 36 height 36
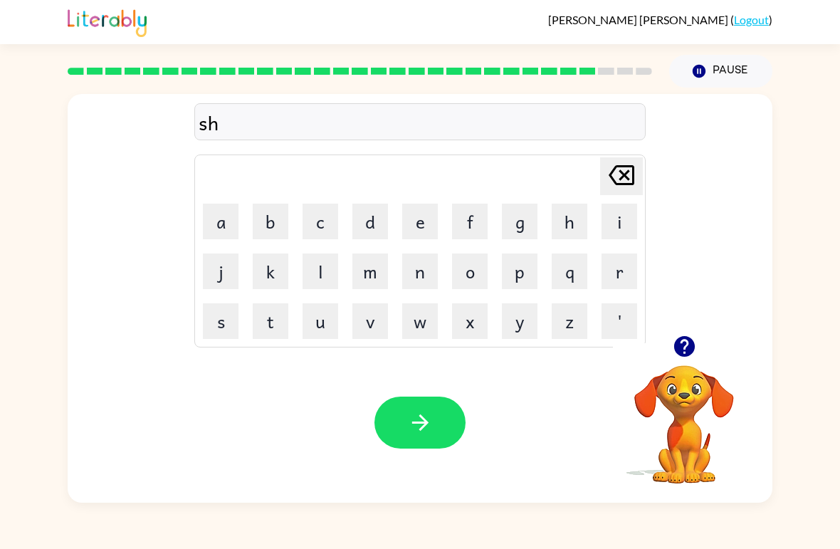
click at [216, 228] on button "a" at bounding box center [221, 221] width 36 height 36
click at [526, 277] on button "p" at bounding box center [520, 271] width 36 height 36
click at [415, 233] on button "e" at bounding box center [420, 221] width 36 height 36
click at [427, 420] on icon "button" at bounding box center [420, 422] width 25 height 25
click at [418, 211] on button "e" at bounding box center [420, 221] width 36 height 36
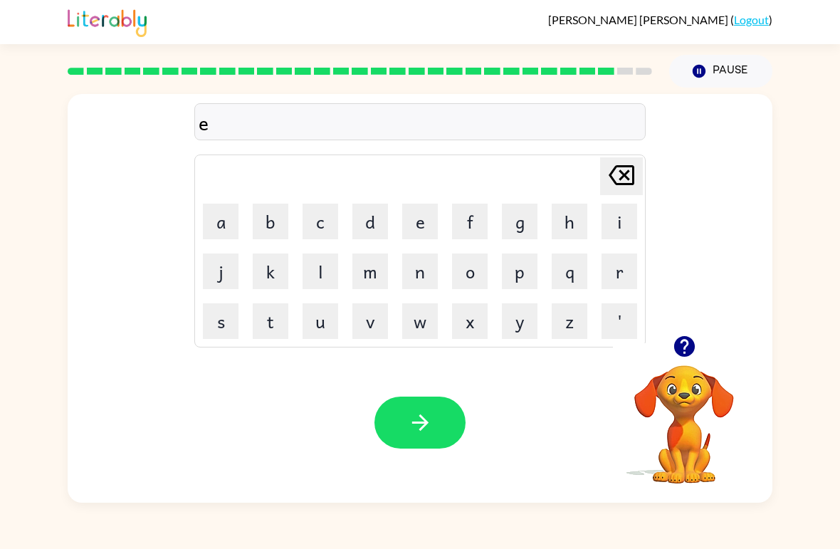
click at [480, 334] on button "x" at bounding box center [470, 321] width 36 height 36
click at [428, 213] on button "e" at bounding box center [420, 221] width 36 height 36
click at [335, 278] on button "l" at bounding box center [320, 271] width 36 height 36
click at [420, 223] on button "e" at bounding box center [420, 221] width 36 height 36
click at [419, 268] on button "n" at bounding box center [420, 271] width 36 height 36
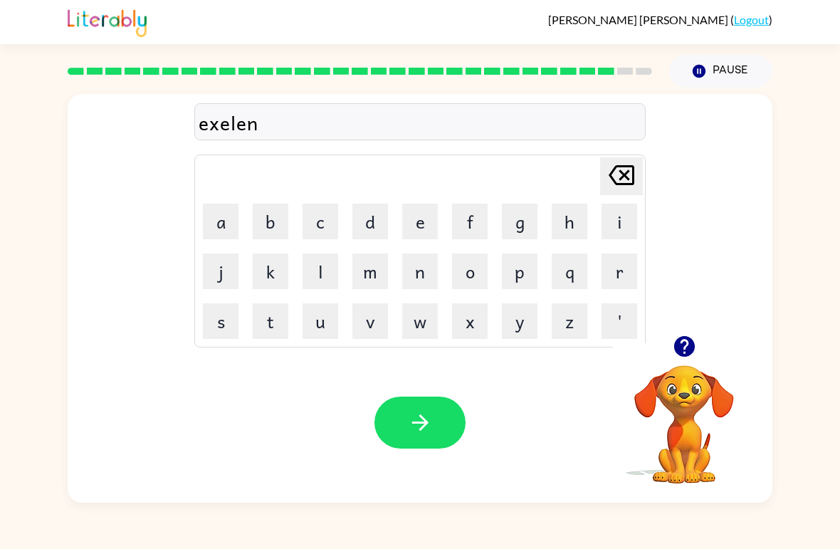
click at [274, 337] on button "t" at bounding box center [271, 321] width 36 height 36
click at [415, 411] on icon "button" at bounding box center [420, 422] width 25 height 25
click at [529, 320] on button "y" at bounding box center [520, 321] width 36 height 36
click at [621, 176] on icon "[PERSON_NAME] last character input" at bounding box center [621, 175] width 34 height 34
click at [231, 274] on button "j" at bounding box center [221, 271] width 36 height 36
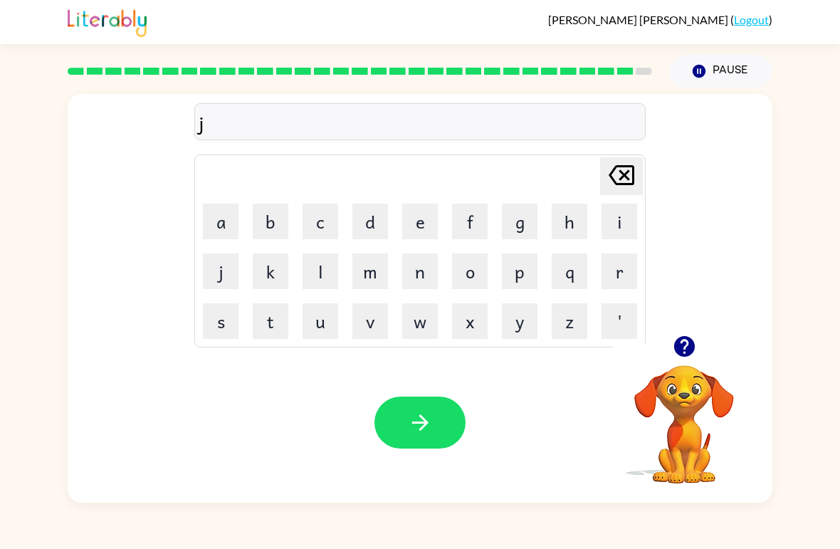
click at [687, 347] on icon "button" at bounding box center [683, 346] width 21 height 21
click at [319, 324] on button "u" at bounding box center [320, 321] width 36 height 36
click at [267, 223] on button "b" at bounding box center [271, 221] width 36 height 36
click at [622, 287] on button "r" at bounding box center [619, 271] width 36 height 36
click at [624, 225] on button "i" at bounding box center [619, 221] width 36 height 36
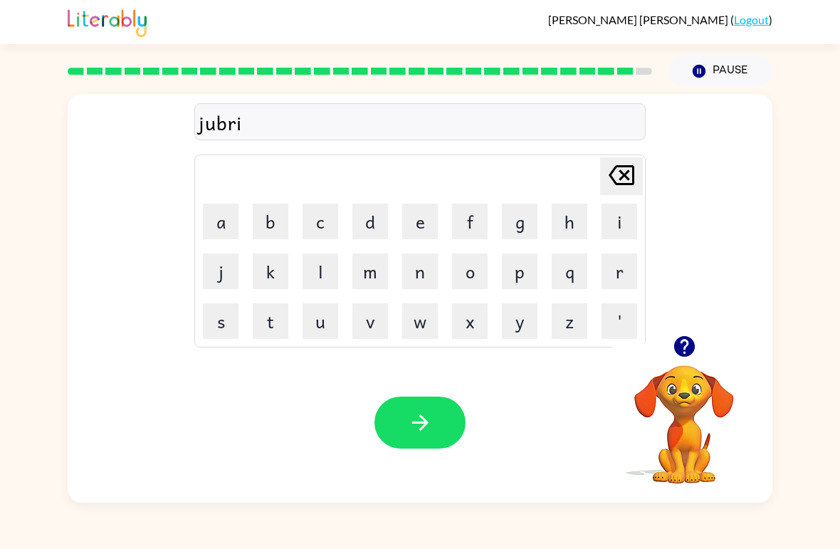
click at [318, 213] on button "c" at bounding box center [320, 221] width 36 height 36
click at [685, 344] on icon "button" at bounding box center [683, 346] width 21 height 21
click at [425, 218] on button "e" at bounding box center [420, 221] width 36 height 36
click at [637, 173] on icon "[PERSON_NAME] last character input" at bounding box center [621, 175] width 34 height 34
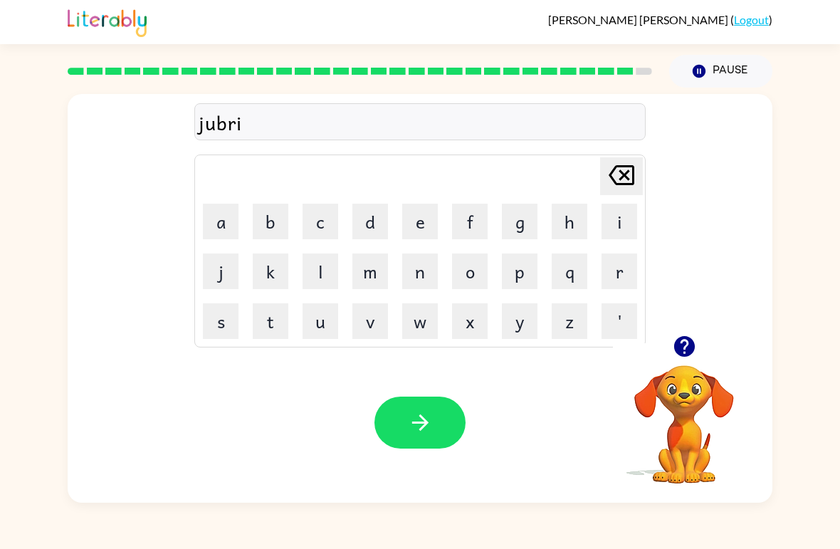
click at [274, 275] on button "k" at bounding box center [271, 271] width 36 height 36
click at [423, 208] on button "e" at bounding box center [420, 221] width 36 height 36
click at [626, 178] on icon at bounding box center [621, 175] width 26 height 20
click at [633, 159] on icon "[PERSON_NAME] last character input" at bounding box center [621, 175] width 34 height 34
click at [326, 233] on button "c" at bounding box center [320, 221] width 36 height 36
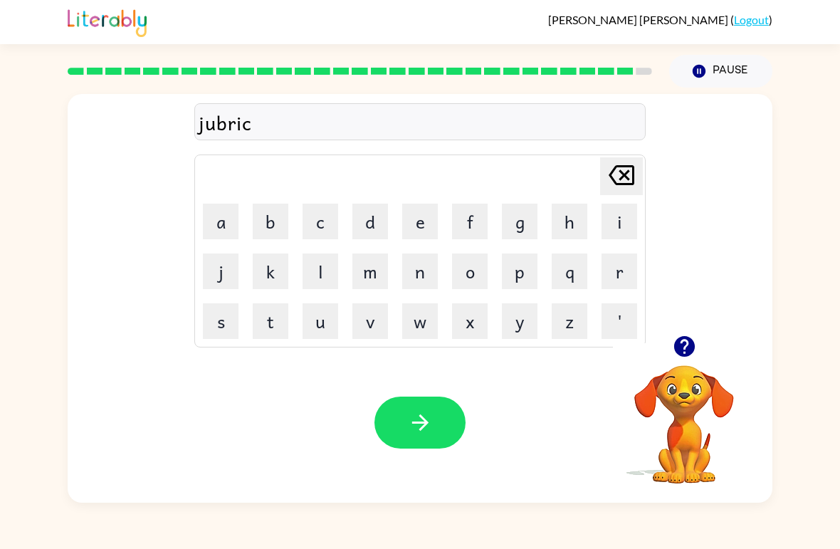
click at [426, 225] on button "e" at bounding box center [420, 221] width 36 height 36
click at [689, 354] on icon "button" at bounding box center [683, 346] width 21 height 21
click at [631, 273] on button "r" at bounding box center [619, 271] width 36 height 36
click at [418, 430] on icon "button" at bounding box center [420, 422] width 25 height 25
